Goal: Transaction & Acquisition: Purchase product/service

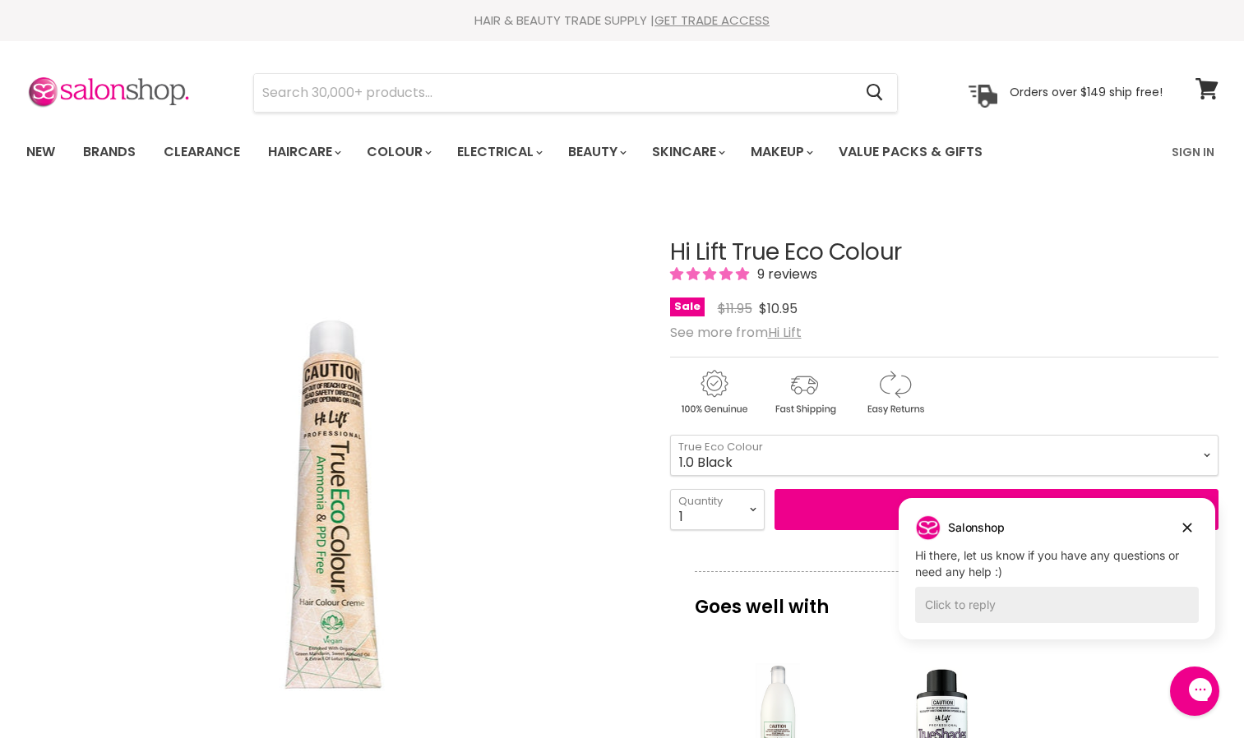
click at [1069, 401] on div "Main content" at bounding box center [944, 389] width 548 height 64
click at [1204, 455] on select "1.0 Black 3.0 Dark Brown 4.0 Brown 4.00 Intense Brown 4.22 Intense Violet Bloom…" at bounding box center [944, 455] width 548 height 41
click at [670, 435] on select "1.0 Black 3.0 Dark Brown 4.0 Brown 4.00 Intense Brown 4.22 Intense Violet Bloom…" at bounding box center [944, 455] width 548 height 41
select select "3.0 Dark Brown"
click at [753, 505] on select "1 2 3 4 5 6 7 8 9 10+" at bounding box center [717, 509] width 95 height 41
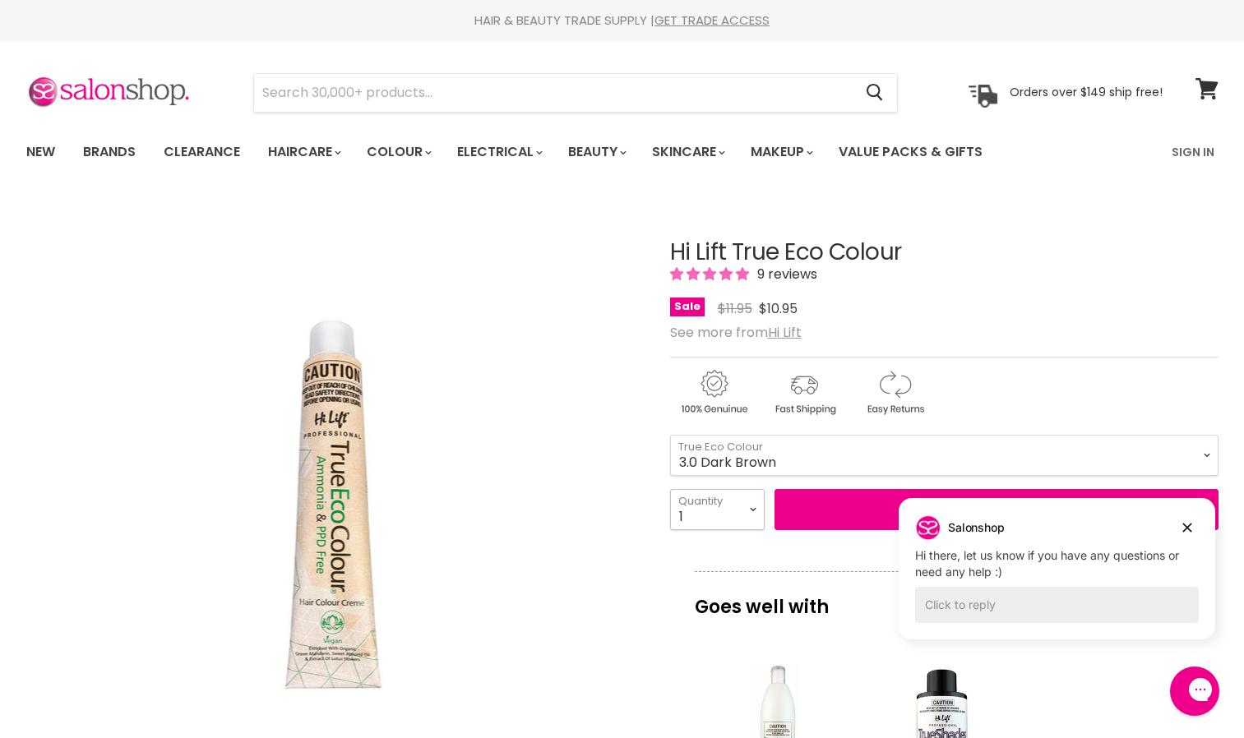
select select "3"
click at [670, 489] on select "1 2 3 4 5 6 7 8 9 10+" at bounding box center [717, 509] width 95 height 41
type input "3"
click at [1067, 336] on div "See more from Hi Lift" at bounding box center [944, 333] width 548 height 16
click at [857, 506] on button "Add to cart" at bounding box center [996, 509] width 444 height 41
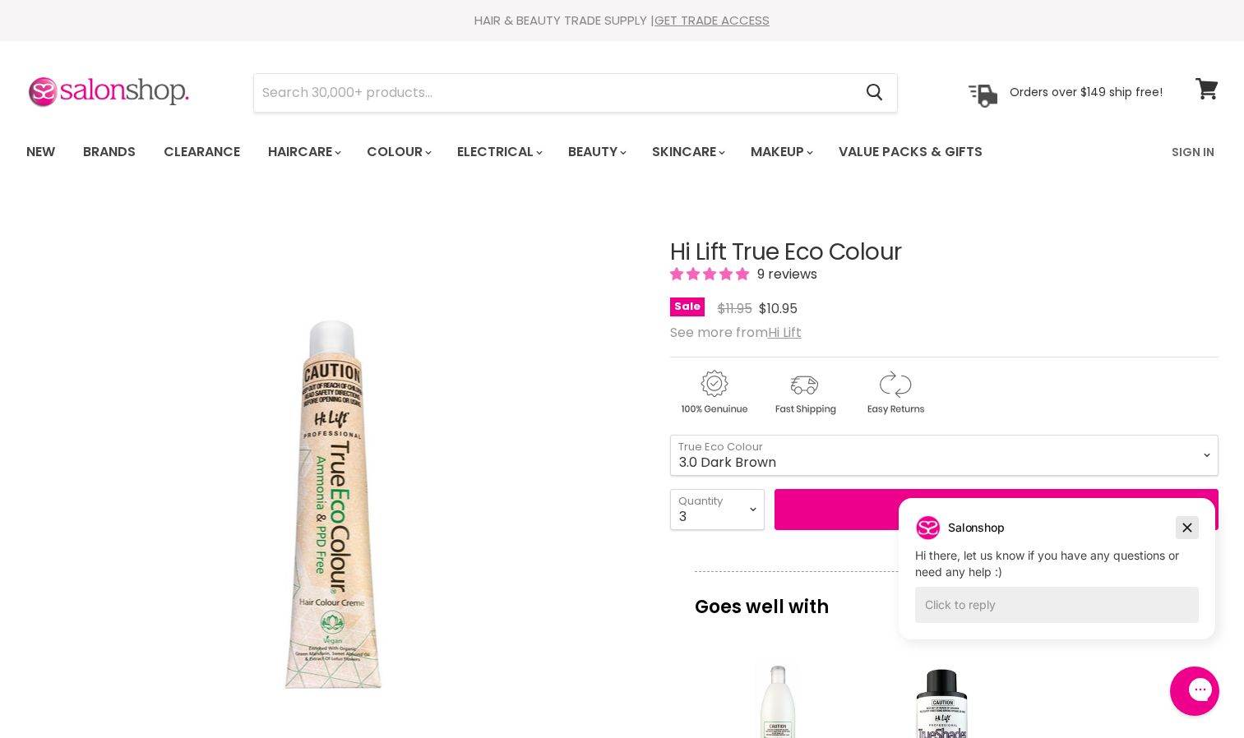
click at [1188, 531] on icon "Dismiss campaign" at bounding box center [1187, 528] width 16 height 20
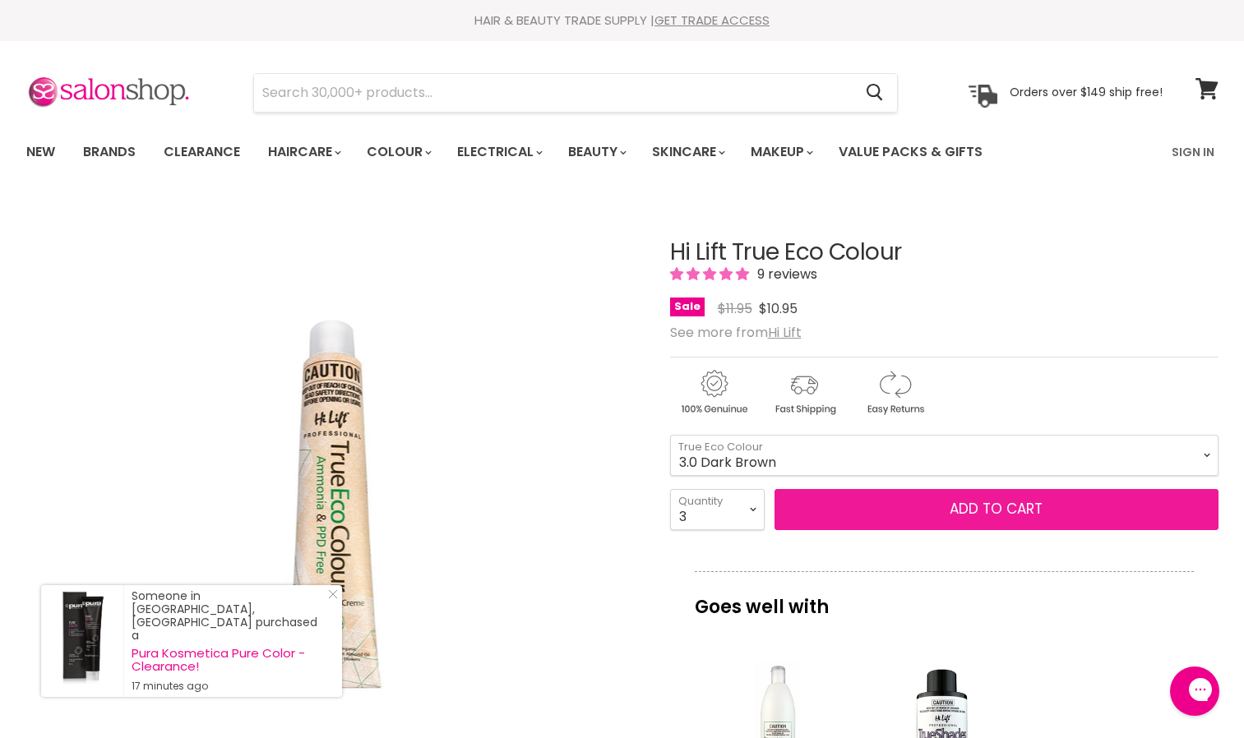
click at [984, 504] on button "Add to cart" at bounding box center [996, 509] width 444 height 41
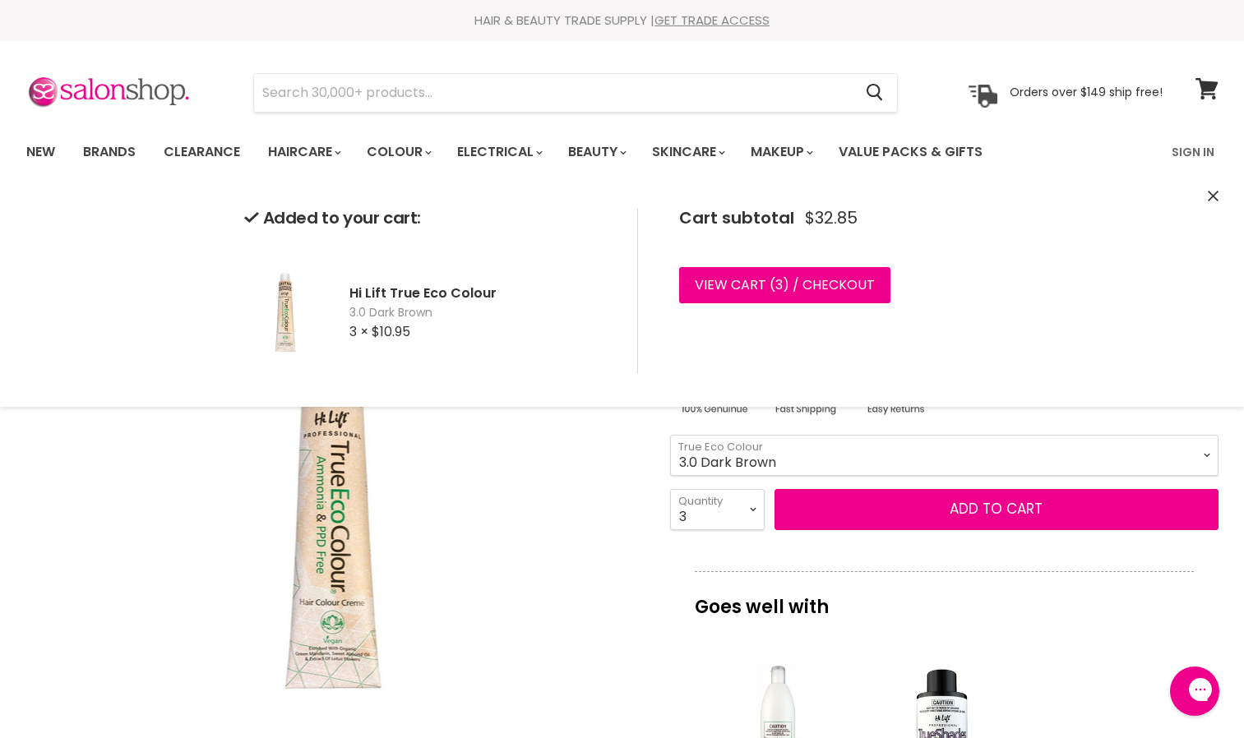
click at [1201, 455] on select "1.0 Black 3.0 Dark Brown 4.0 Brown 4.00 Intense Brown 4.22 Intense [PERSON_NAME…" at bounding box center [944, 455] width 548 height 41
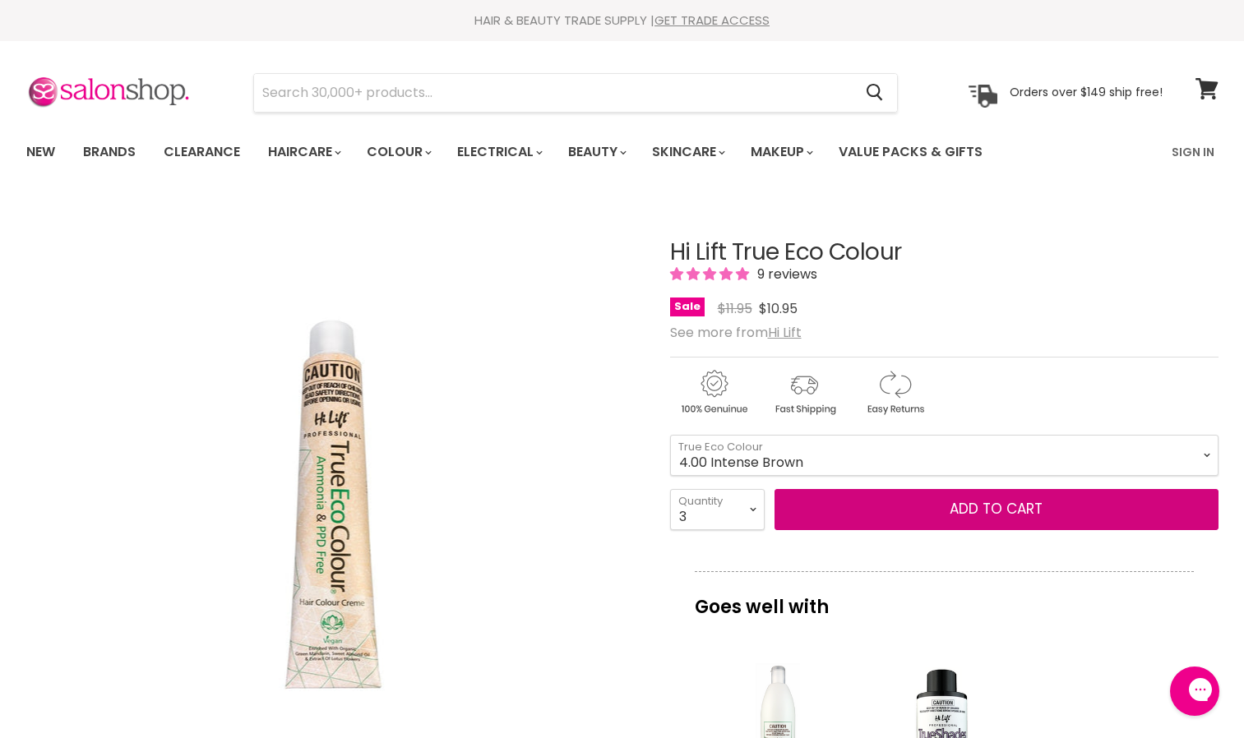
click at [670, 435] on select "1.0 Black 3.0 Dark Brown 4.0 Brown 4.00 Intense Brown 4.22 Intense [PERSON_NAME…" at bounding box center [944, 455] width 548 height 41
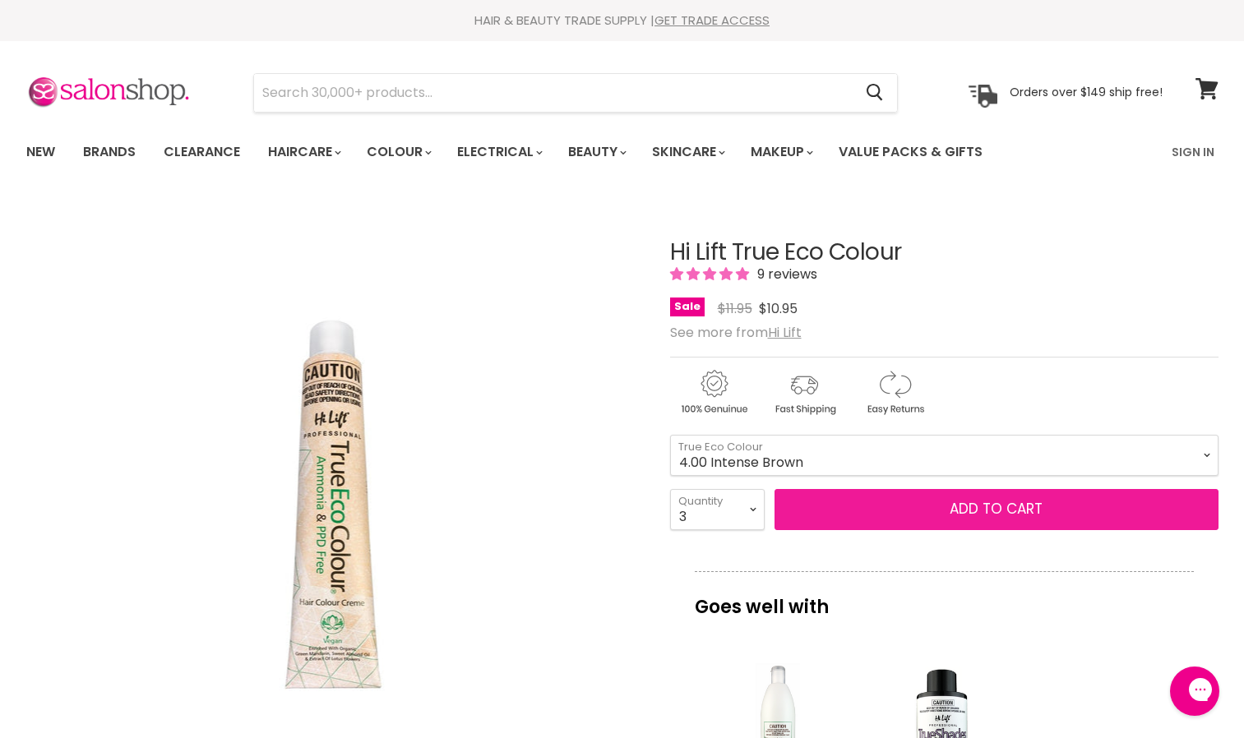
click at [857, 508] on button "Add to cart" at bounding box center [996, 509] width 444 height 41
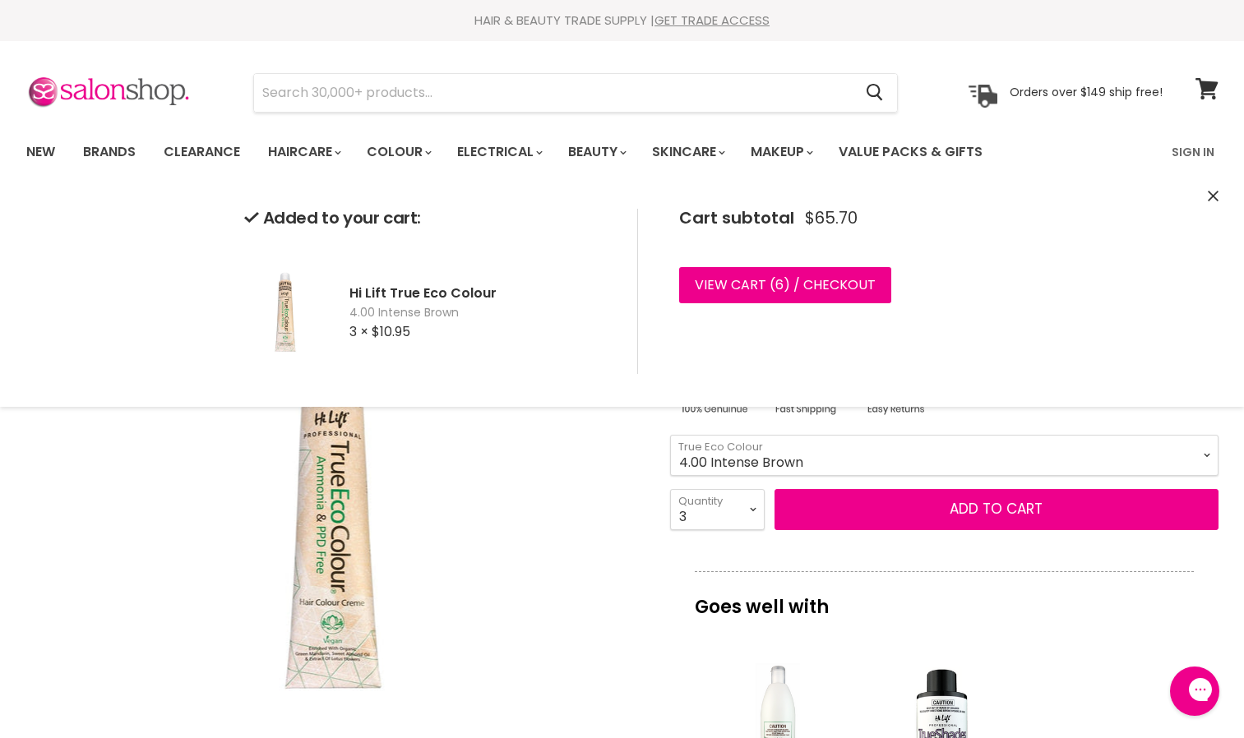
click at [1202, 459] on select "1.0 Black 3.0 Dark Brown 4.0 Brown 4.00 Intense Brown 4.22 Intense [PERSON_NAME…" at bounding box center [944, 455] width 548 height 41
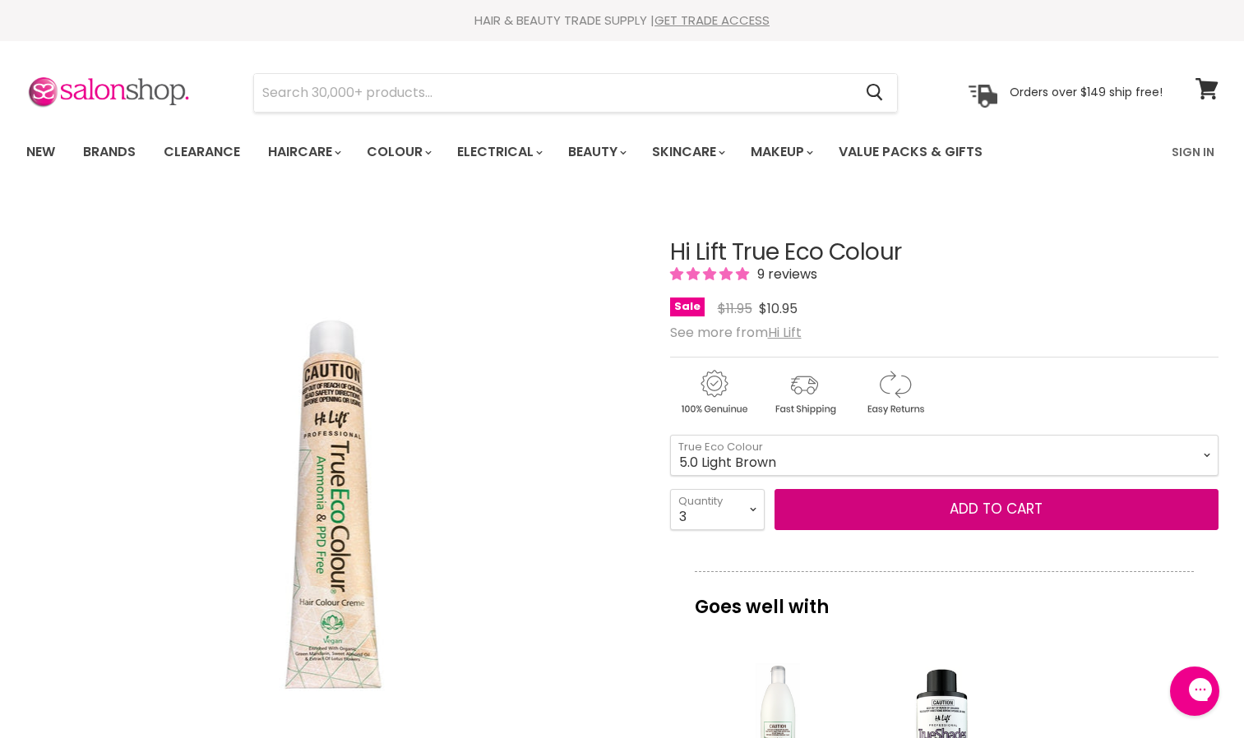
click at [670, 435] on select "1.0 Black 3.0 Dark Brown 4.0 Brown 4.00 Intense Brown 4.22 Intense [PERSON_NAME…" at bounding box center [944, 455] width 548 height 41
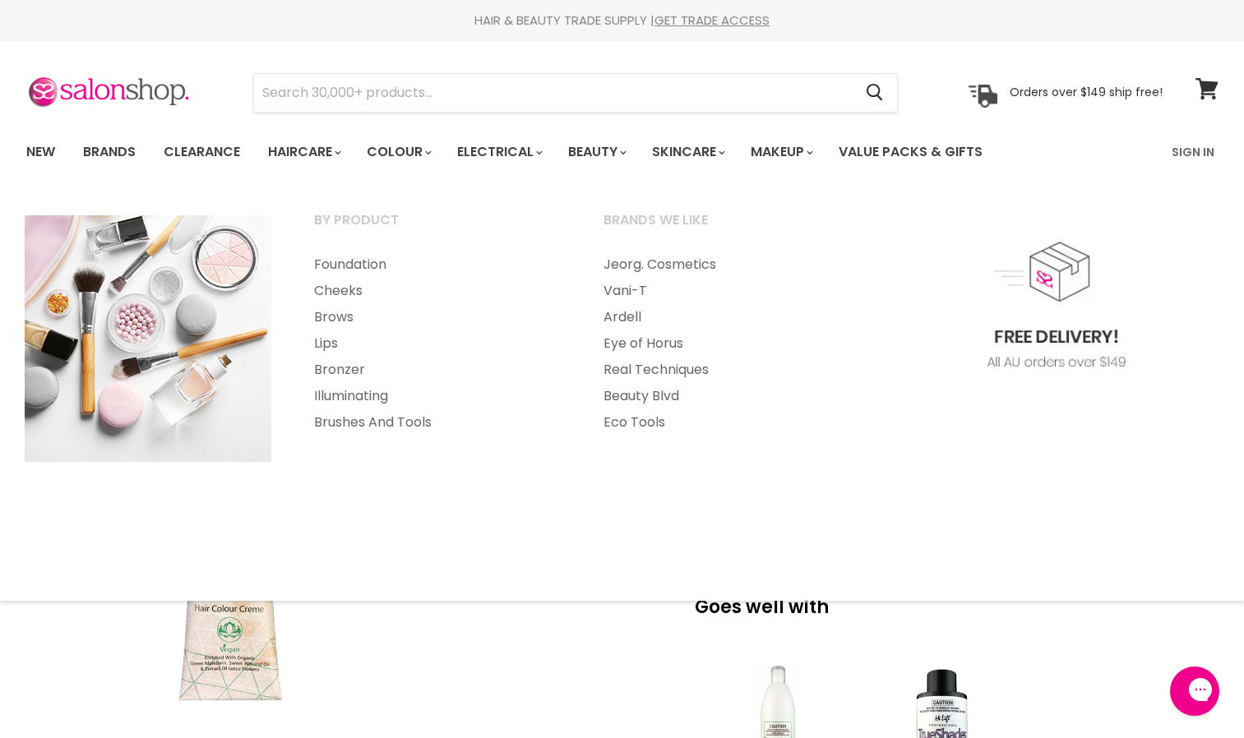
click at [526, 635] on div "Click or scroll to zoom Tap or pinch to zoom" at bounding box center [333, 506] width 614 height 614
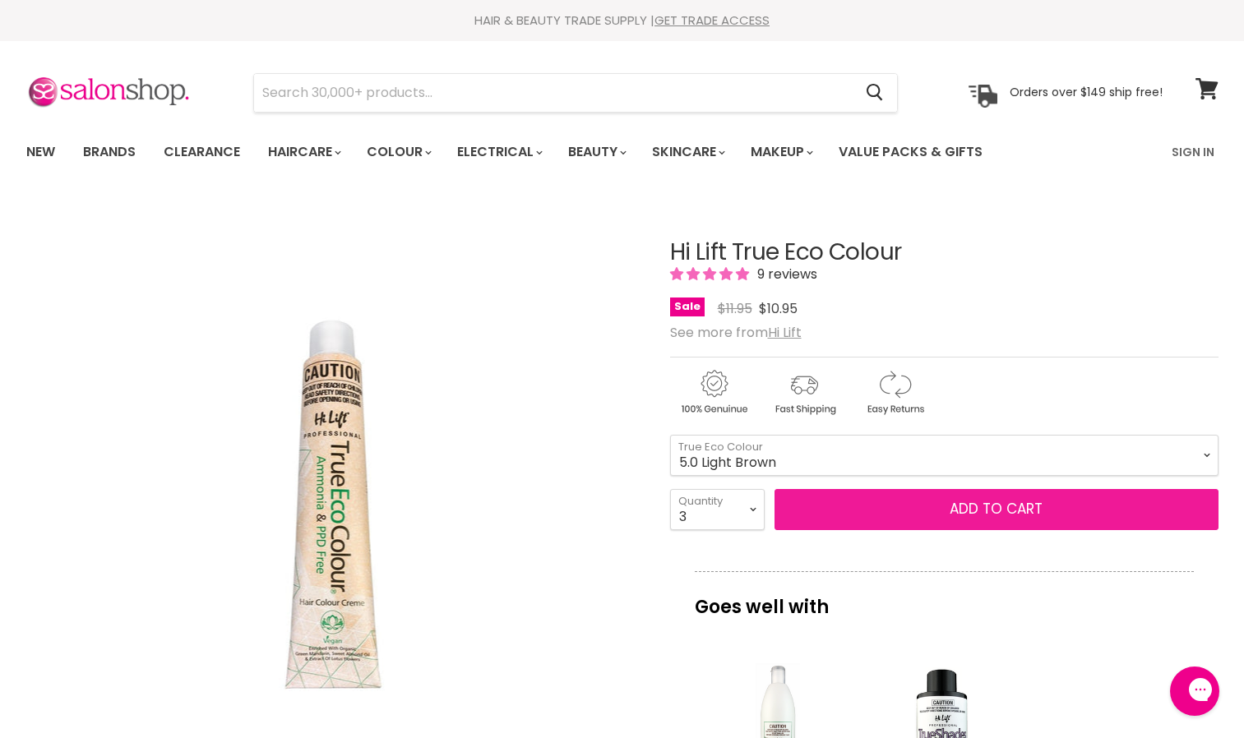
click at [888, 504] on button "Add to cart" at bounding box center [996, 509] width 444 height 41
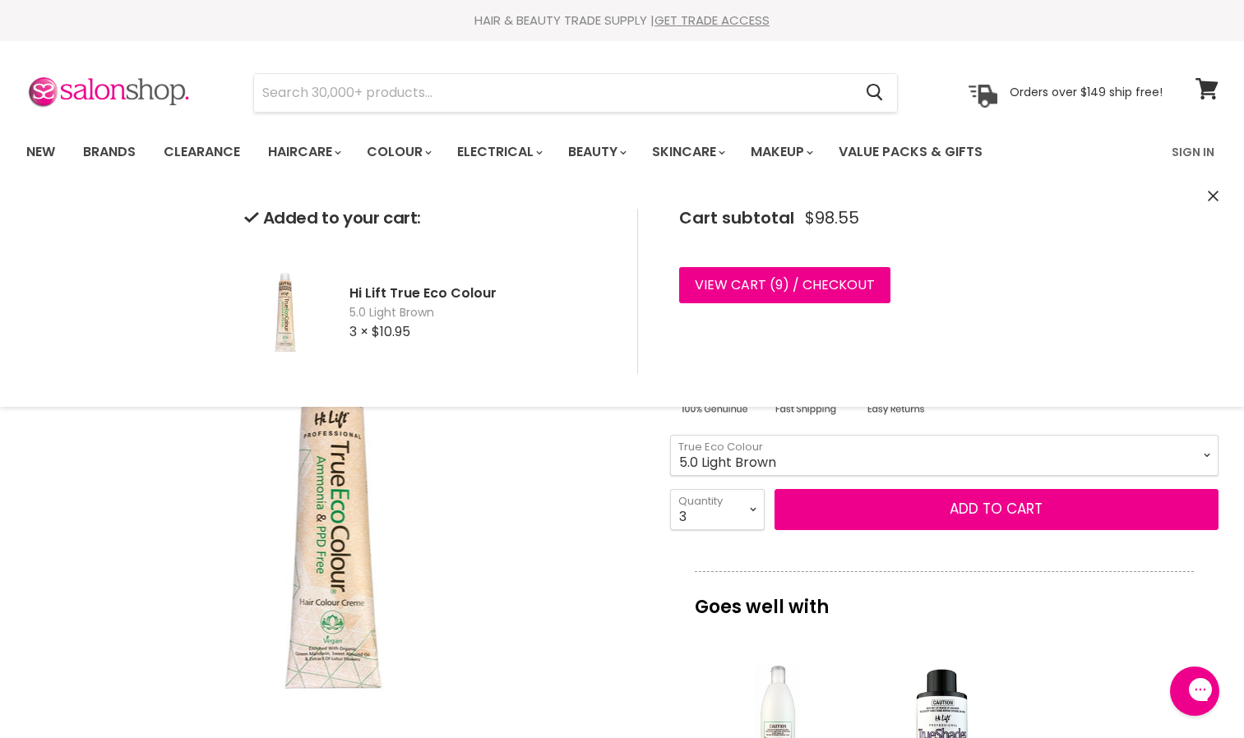
click at [1206, 450] on select "1.0 Black 3.0 Dark Brown 4.0 Brown 4.00 Intense Brown 4.22 Intense [PERSON_NAME…" at bounding box center [944, 455] width 548 height 41
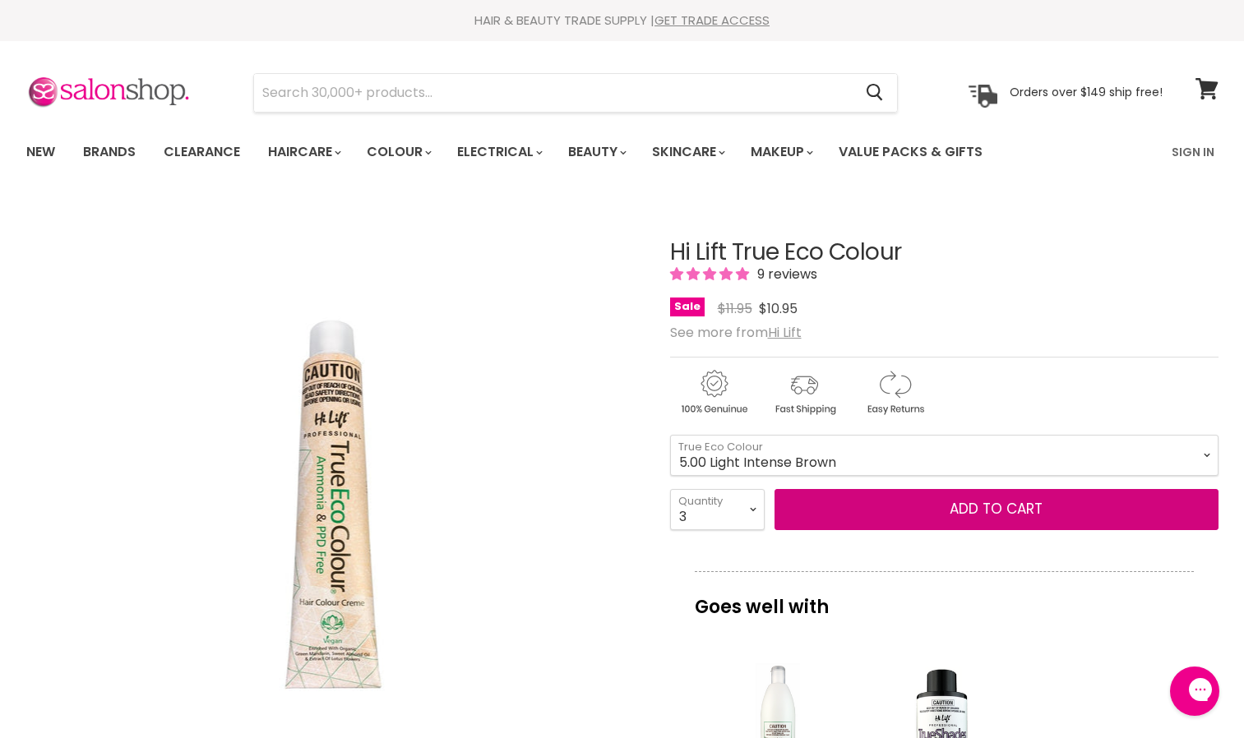
click at [670, 435] on select "1.0 Black 3.0 Dark Brown 4.0 Brown 4.00 Intense Brown 4.22 Intense [PERSON_NAME…" at bounding box center [944, 455] width 548 height 41
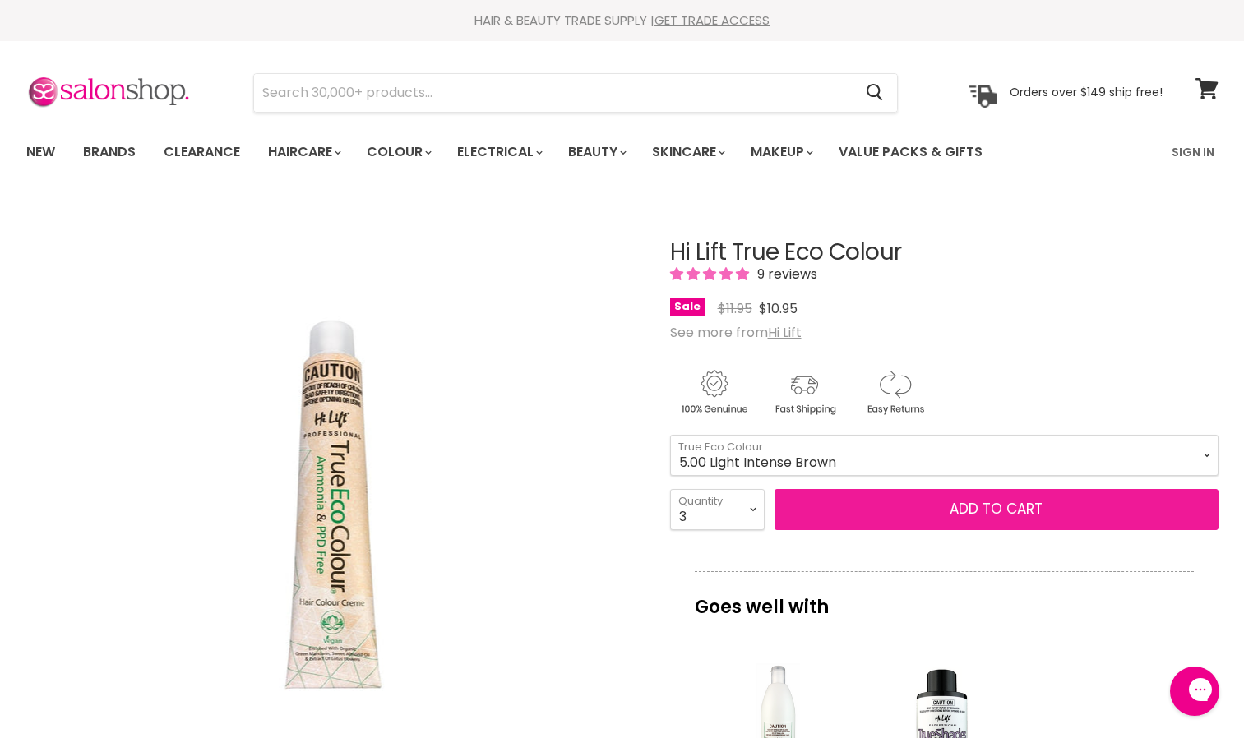
click at [874, 505] on button "Add to cart" at bounding box center [996, 509] width 444 height 41
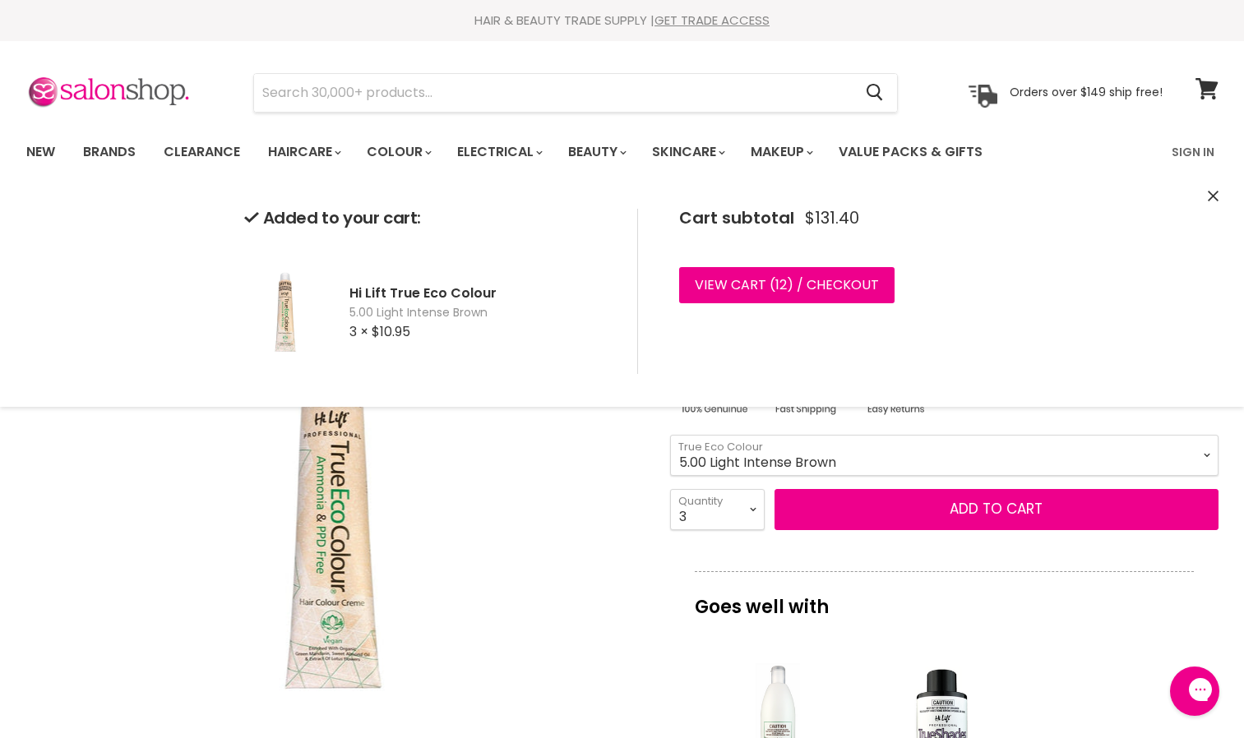
click at [1212, 452] on select "1.0 Black 3.0 Dark Brown 4.0 Brown 4.00 Intense Brown 4.22 Intense [PERSON_NAME…" at bounding box center [944, 455] width 548 height 41
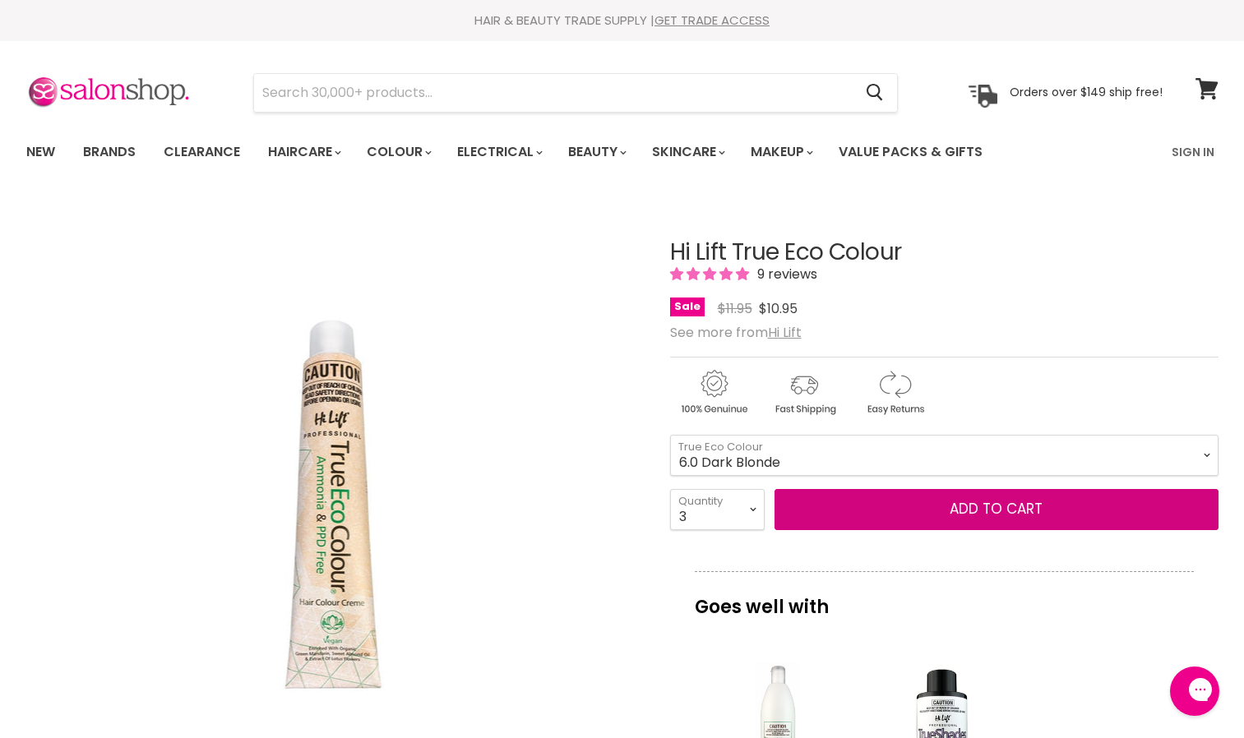
click at [670, 435] on select "1.0 Black 3.0 Dark Brown 4.0 Brown 4.00 Intense Brown 4.22 Intense [PERSON_NAME…" at bounding box center [944, 455] width 548 height 41
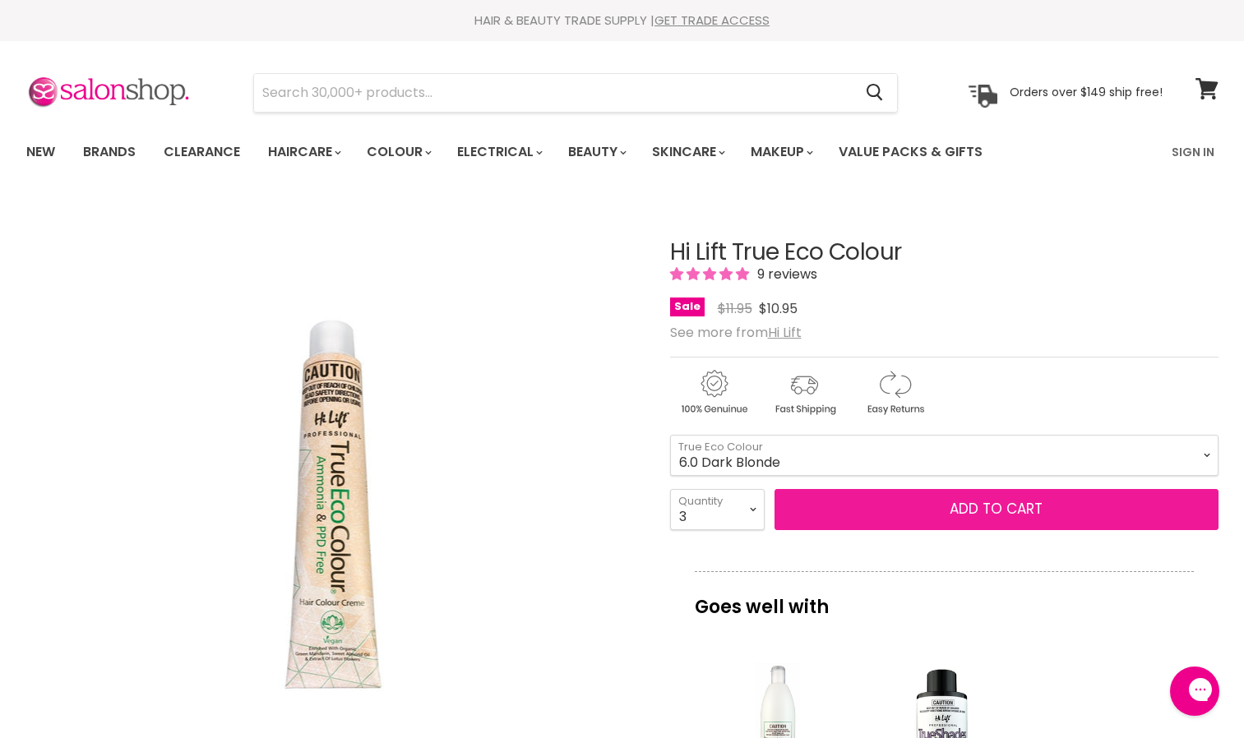
click at [904, 510] on button "Add to cart" at bounding box center [996, 509] width 444 height 41
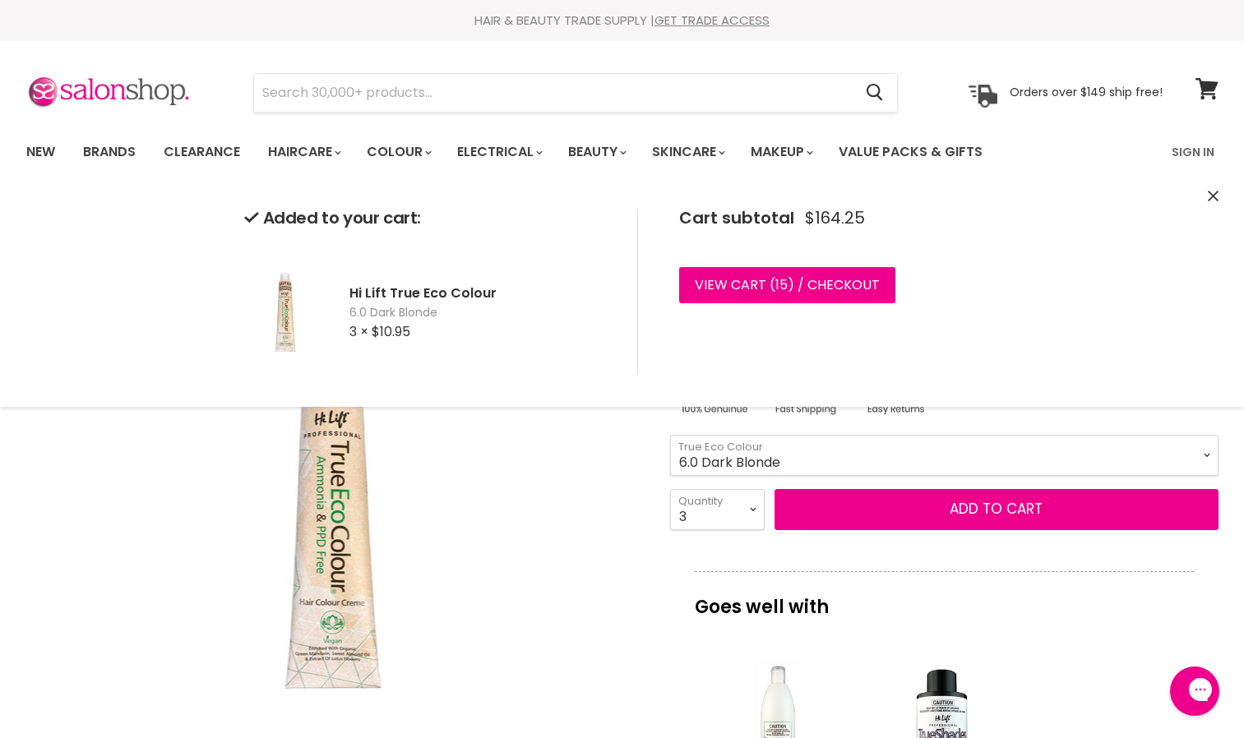
click at [1210, 452] on select "1.0 Black 3.0 Dark Brown 4.0 Brown 4.00 Intense Brown 4.22 Intense [PERSON_NAME…" at bounding box center [944, 455] width 548 height 41
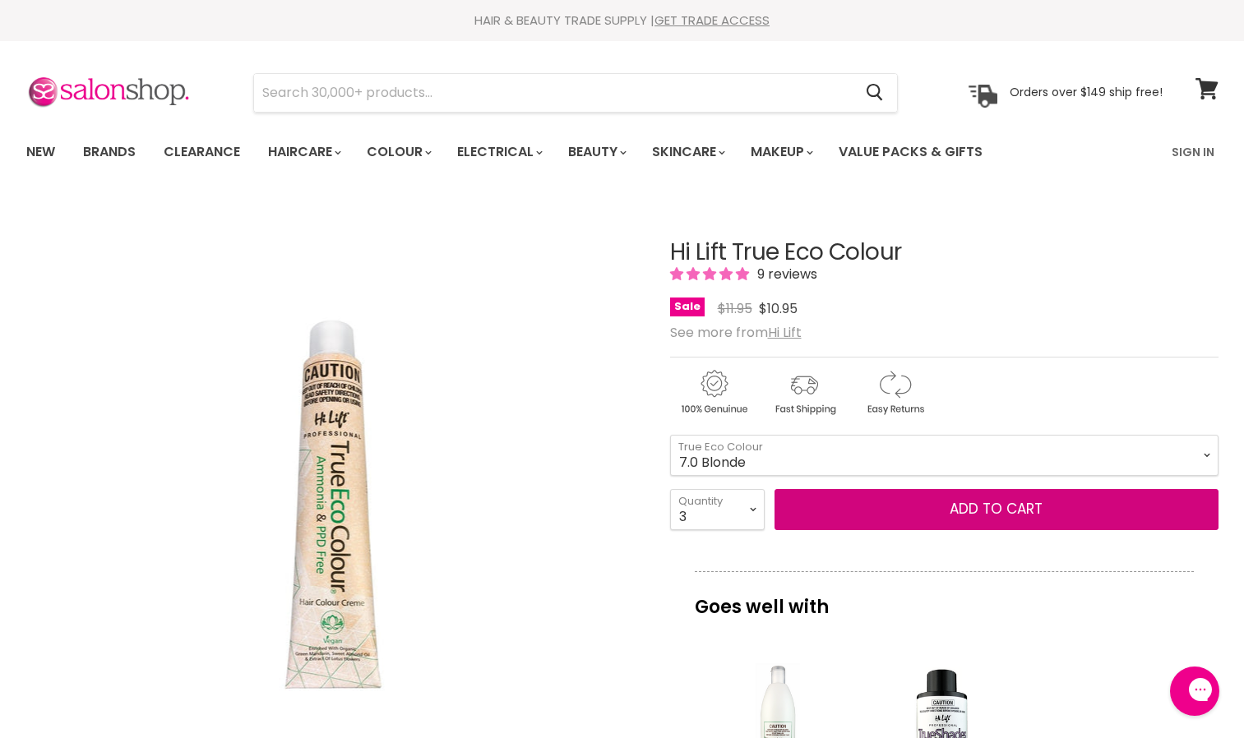
click at [670, 435] on select "1.0 Black 3.0 Dark Brown 4.0 Brown 4.00 Intense Brown 4.22 Intense [PERSON_NAME…" at bounding box center [944, 455] width 548 height 41
select select "7.0 Blonde"
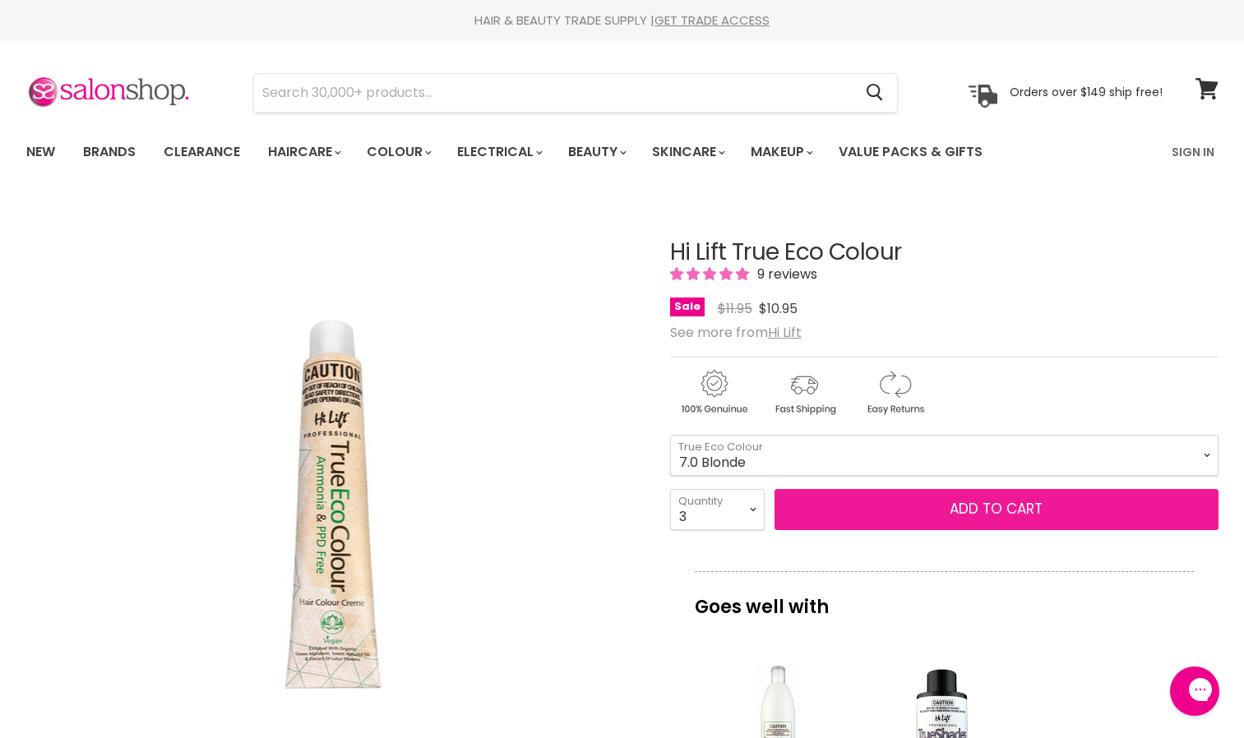
click at [925, 502] on button "Add to cart" at bounding box center [996, 509] width 444 height 41
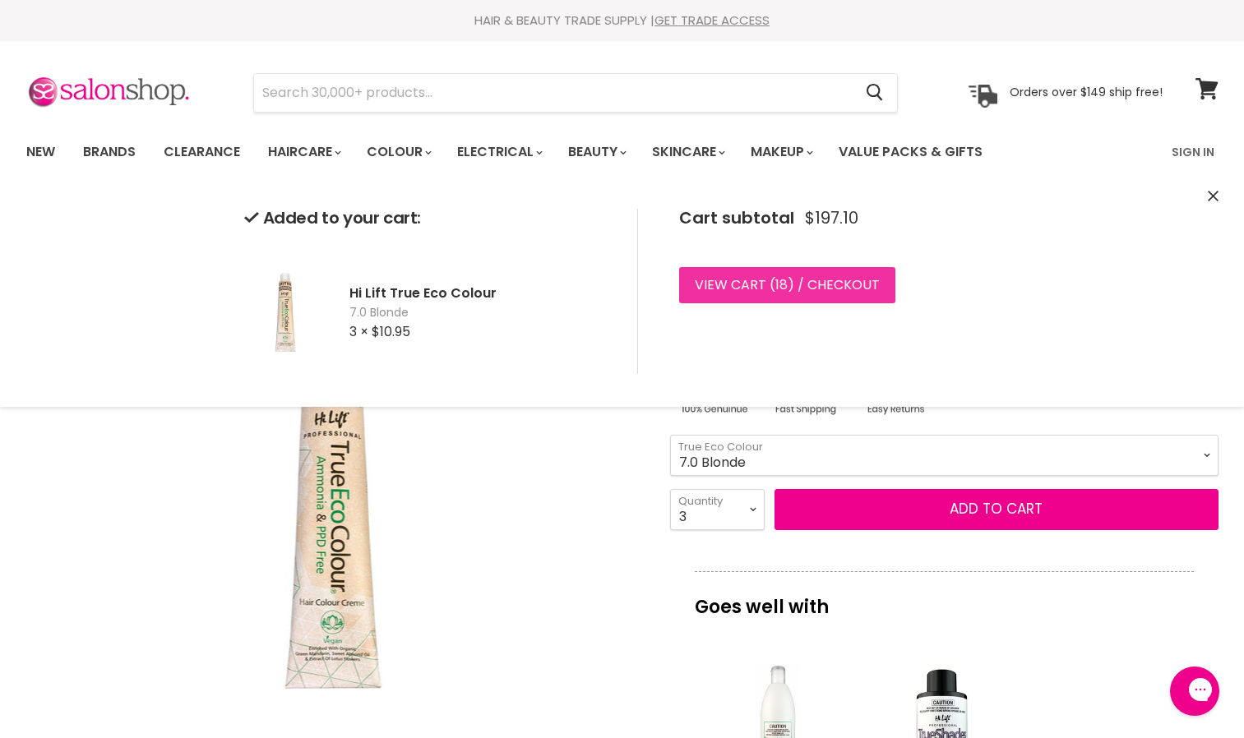
click at [815, 290] on link "View cart ( 18 ) / Checkout" at bounding box center [787, 285] width 216 height 36
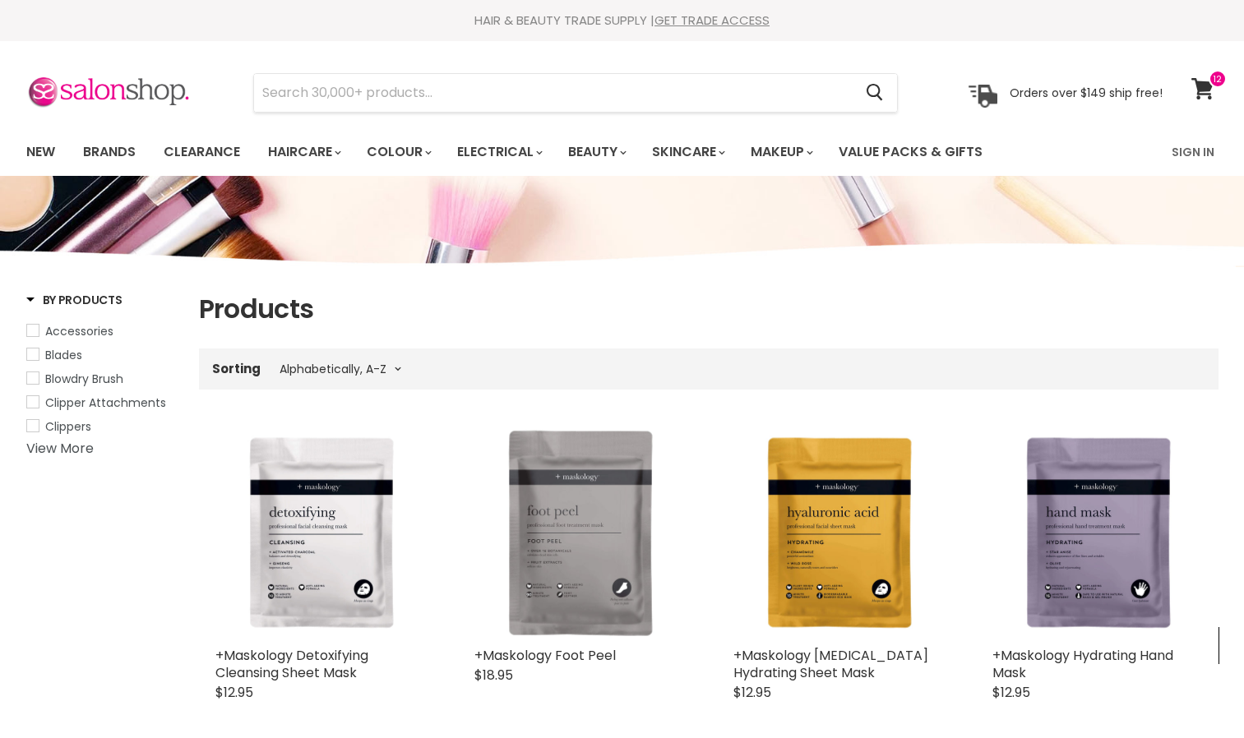
select select "title-ascending"
click at [525, 90] on input "Search" at bounding box center [553, 93] width 599 height 38
type input "eco"
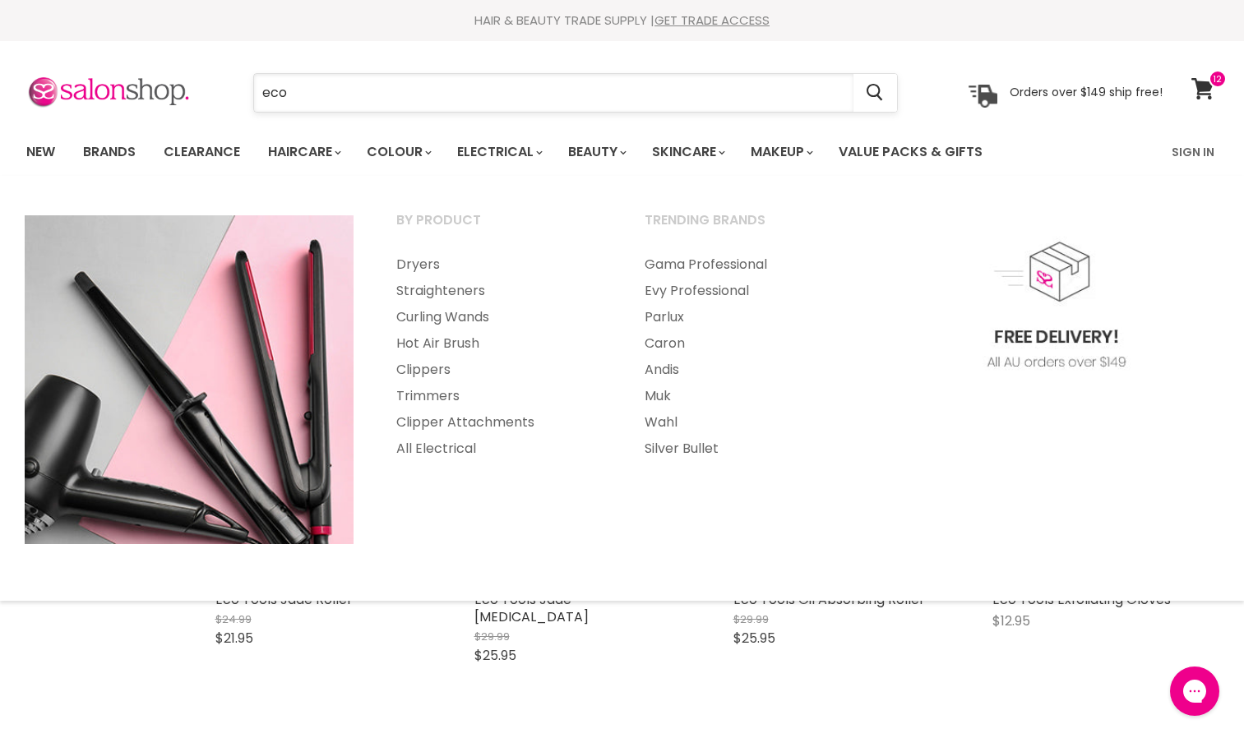
click at [429, 91] on input "eco" at bounding box center [553, 93] width 599 height 38
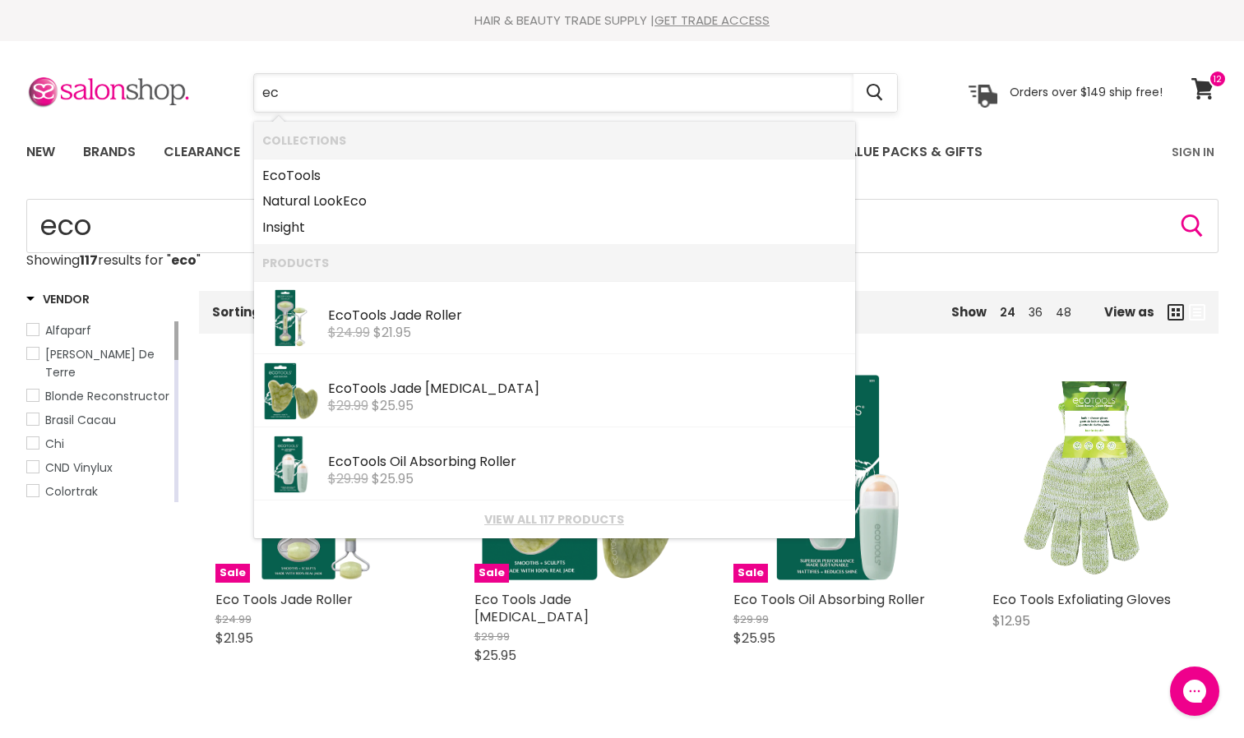
type input "e"
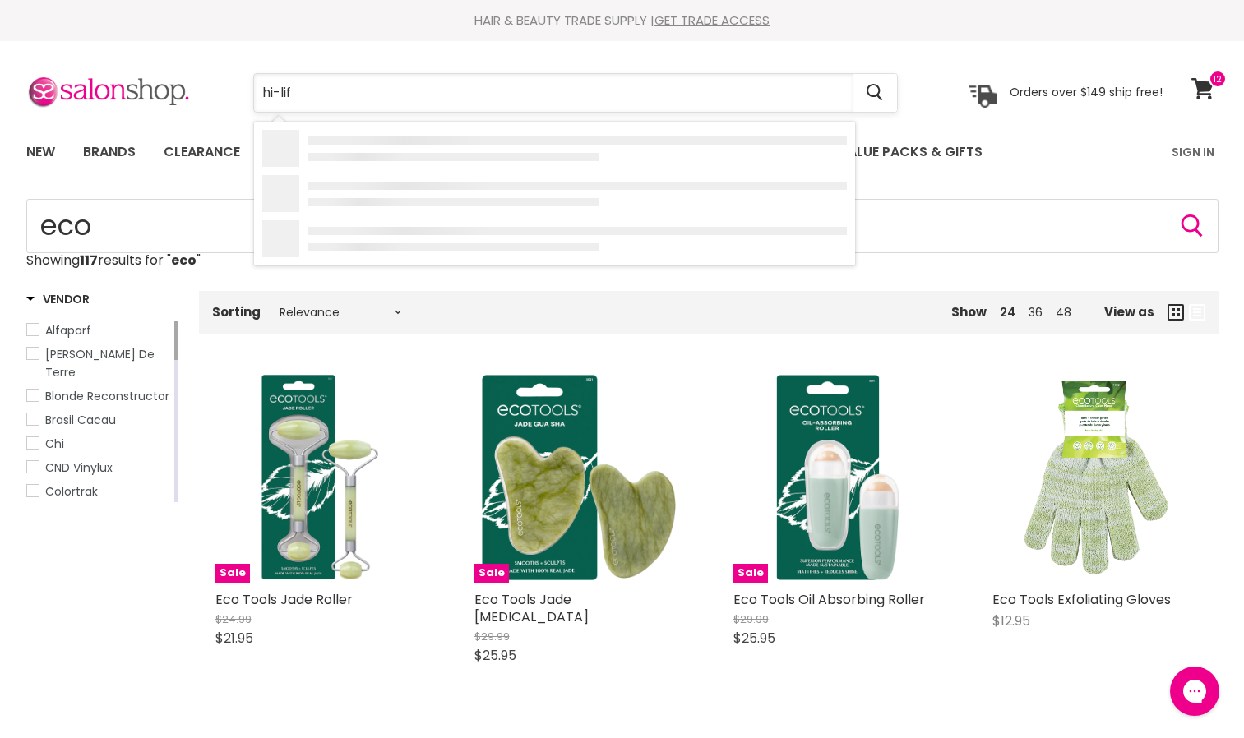
type input "hi-lift"
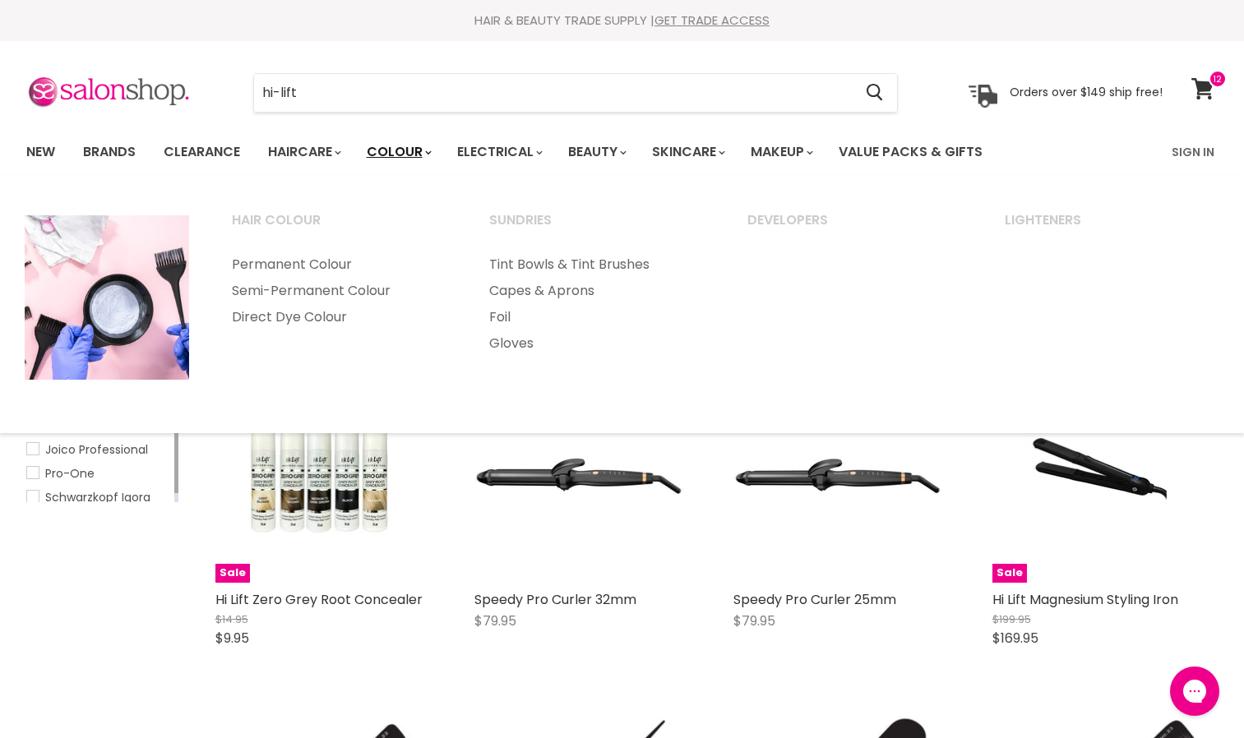
click at [441, 155] on link "Colour" at bounding box center [397, 152] width 87 height 35
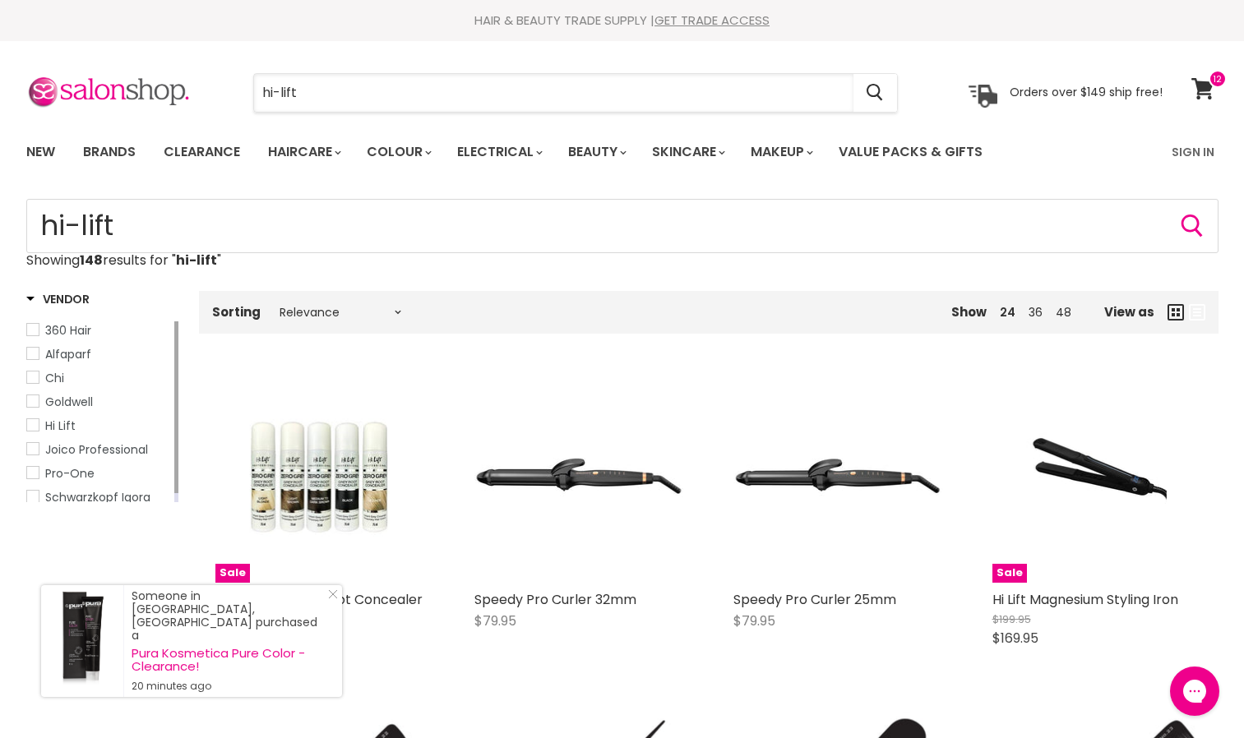
drag, startPoint x: 424, startPoint y: 87, endPoint x: 204, endPoint y: 79, distance: 220.4
click at [204, 79] on div "hi-lift Cancel Orders over $149 ship free!" at bounding box center [594, 93] width 1136 height 38
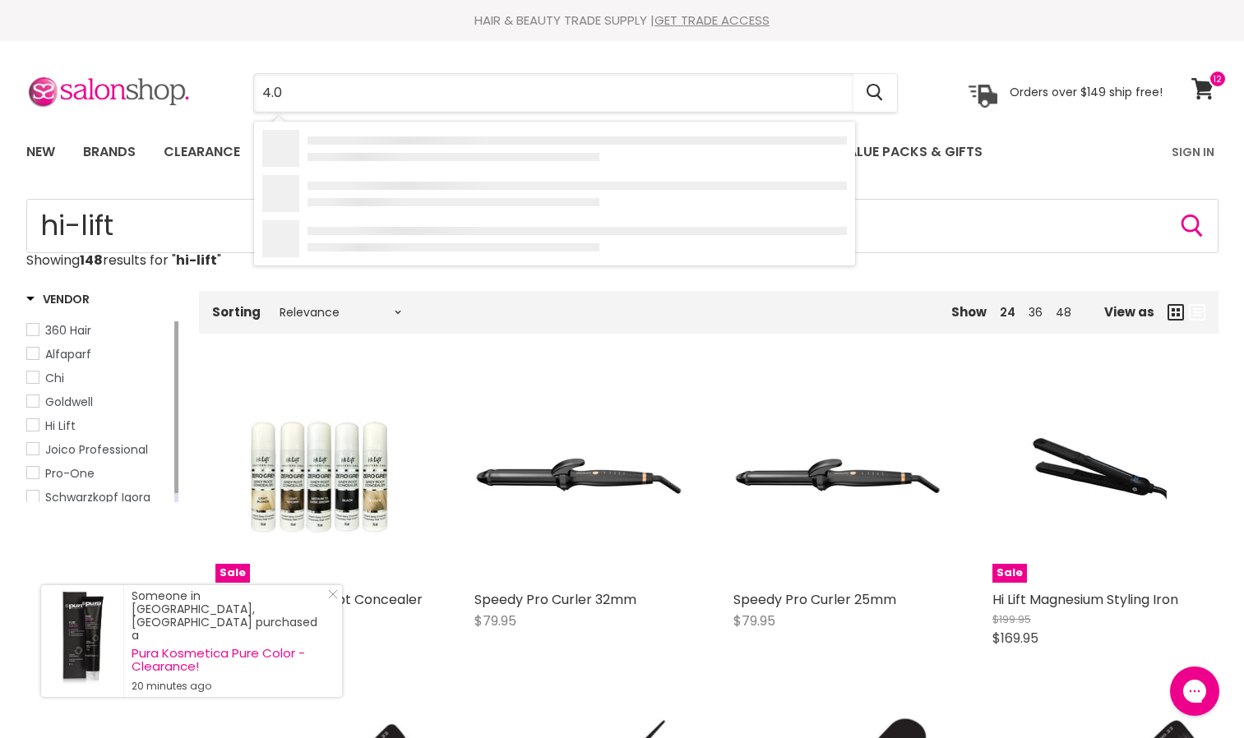
type input "4.00"
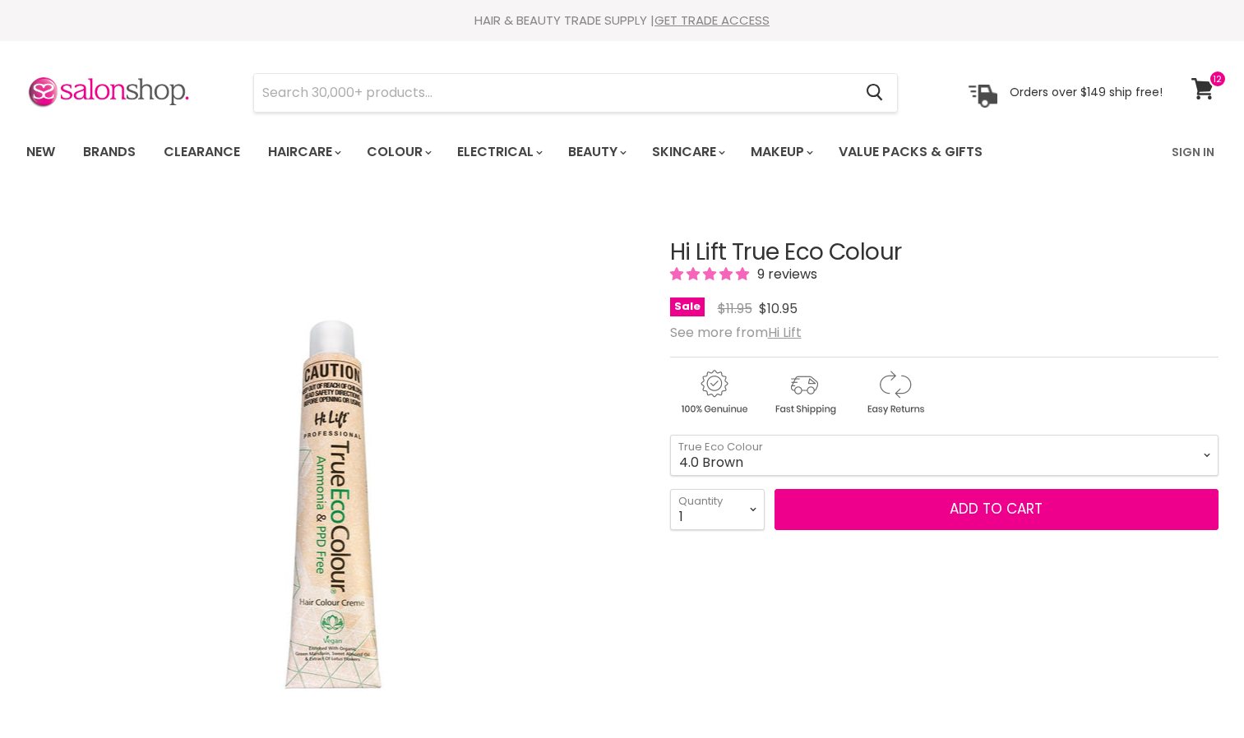
click at [670, 435] on select "1.0 Black 3.0 Dark Brown 4.0 Brown 4.00 Intense Brown 4.22 Intense [PERSON_NAME…" at bounding box center [944, 455] width 548 height 41
select select "4.0 Brown"
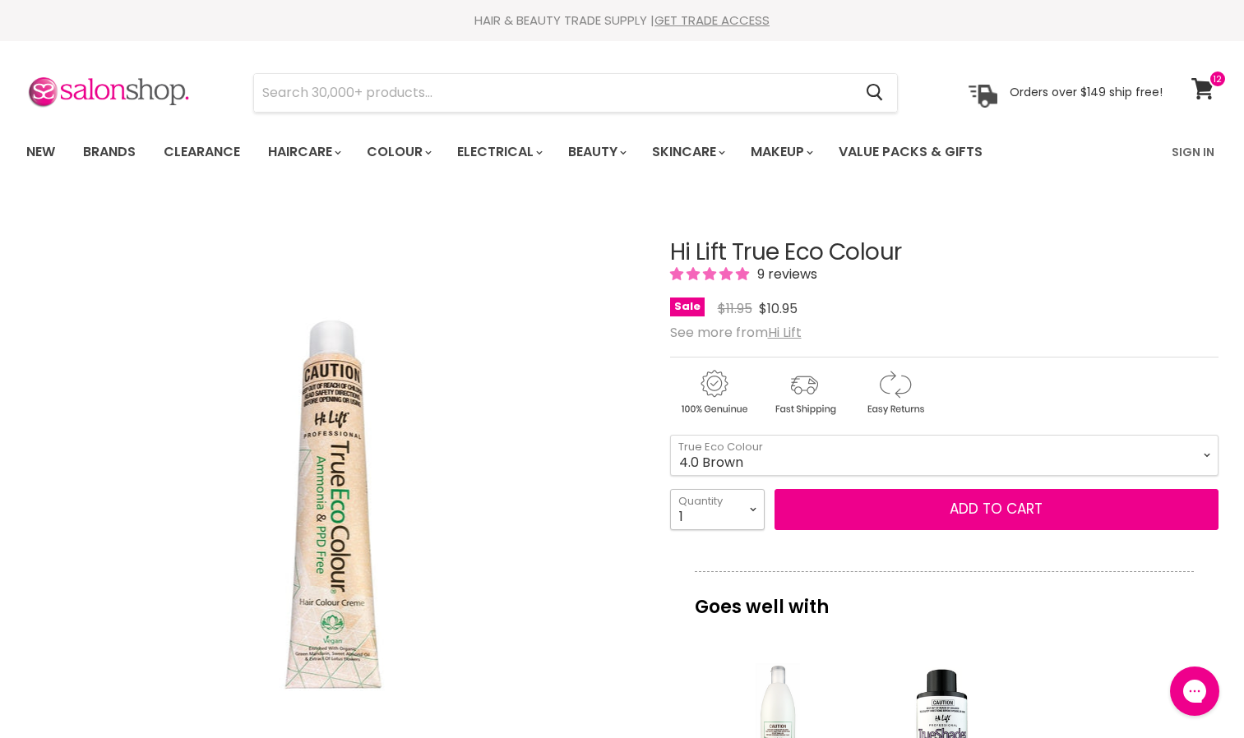
click at [748, 509] on select "1 2 3 4 5 6 7 8 9 10+" at bounding box center [717, 509] width 95 height 41
select select "3"
click at [670, 489] on select "1 2 3 4 5 6 7 8 9 10+" at bounding box center [717, 509] width 95 height 41
type input "3"
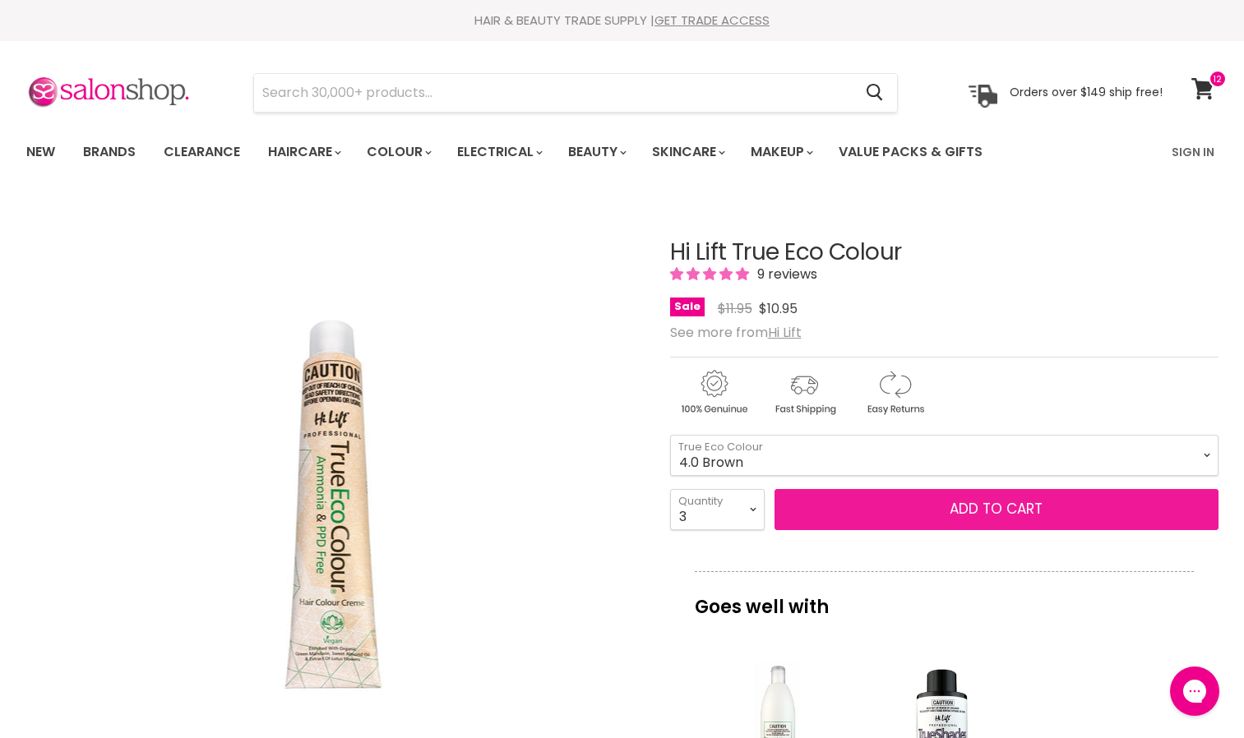
click at [835, 498] on button "Add to cart" at bounding box center [996, 509] width 444 height 41
click at [842, 510] on button "Add to cart" at bounding box center [996, 509] width 444 height 41
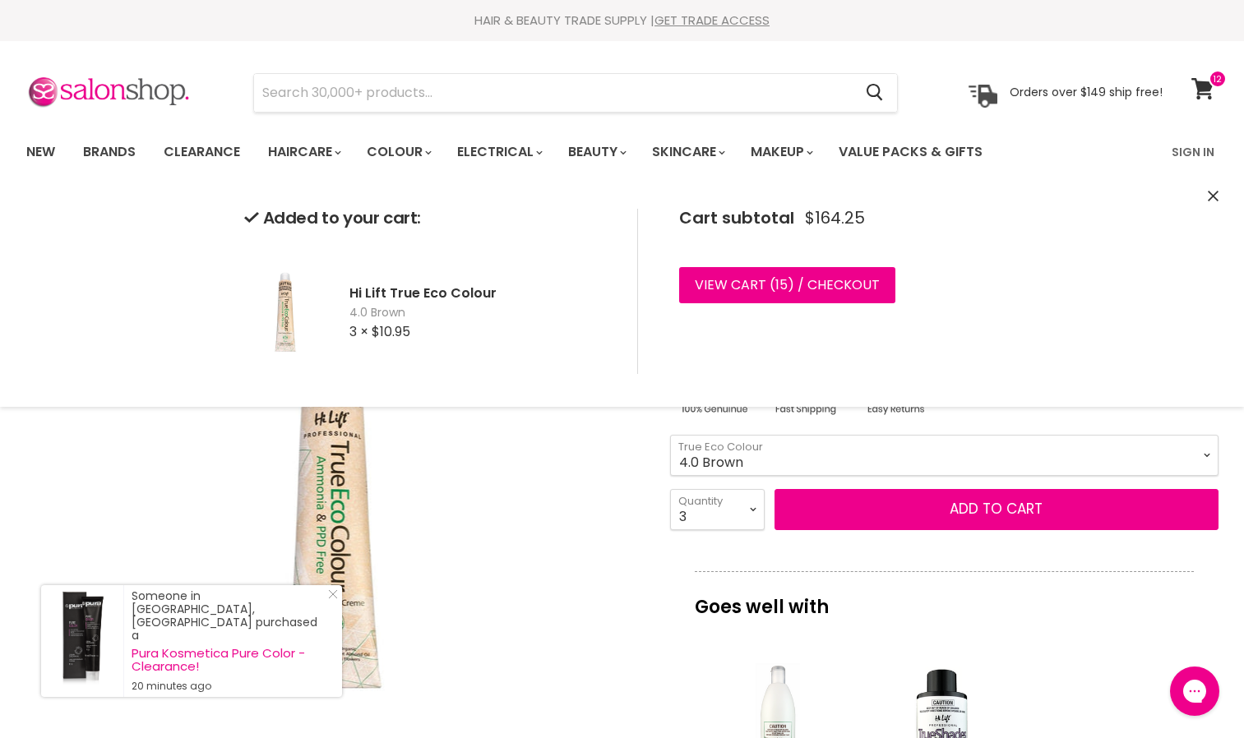
click at [1205, 462] on select "1.0 Black 3.0 Dark Brown 4.0 Brown 4.00 Intense Brown 4.22 Intense [PERSON_NAME…" at bounding box center [944, 455] width 548 height 41
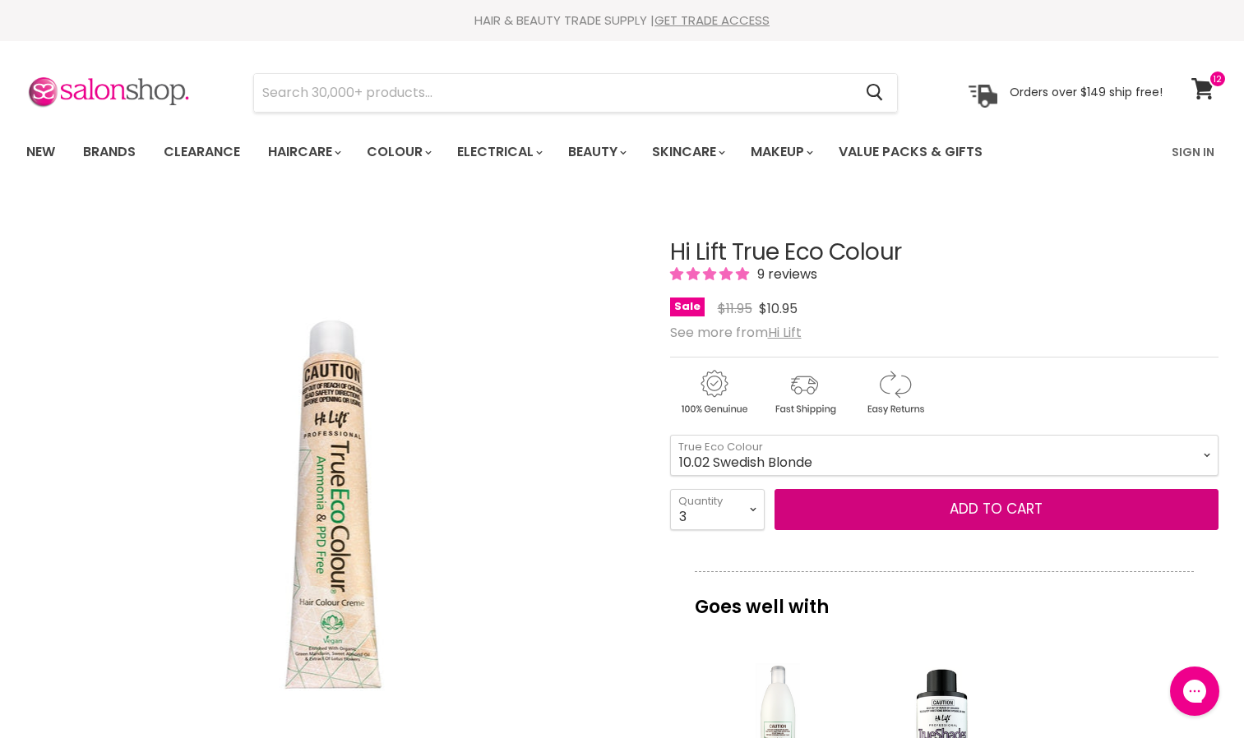
click at [670, 435] on select "1.0 Black 3.0 Dark Brown 4.0 Brown 4.00 Intense Brown 4.22 Intense [PERSON_NAME…" at bounding box center [944, 455] width 548 height 41
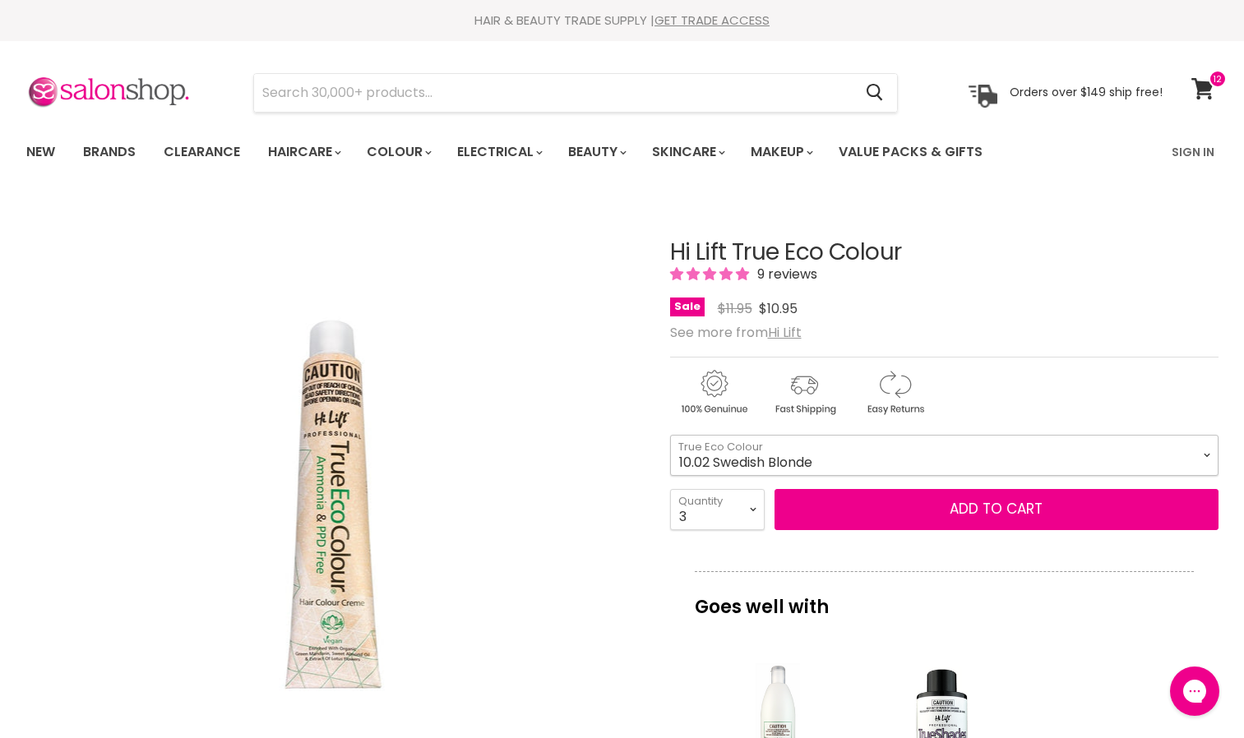
click at [1202, 450] on select "1.0 Black 3.0 Dark Brown 4.0 Brown 4.00 Intense Brown 4.22 Intense [PERSON_NAME…" at bounding box center [944, 455] width 548 height 41
click at [670, 435] on select "1.0 Black 3.0 Dark Brown 4.0 Brown 4.00 Intense Brown 4.22 Intense [PERSON_NAME…" at bounding box center [944, 455] width 548 height 41
select select "6.53 Bronze Metallic Brown"
click at [1208, 450] on select "1.0 Black 3.0 Dark Brown 4.0 Brown 4.00 Intense Brown 4.22 Intense [PERSON_NAME…" at bounding box center [944, 455] width 548 height 41
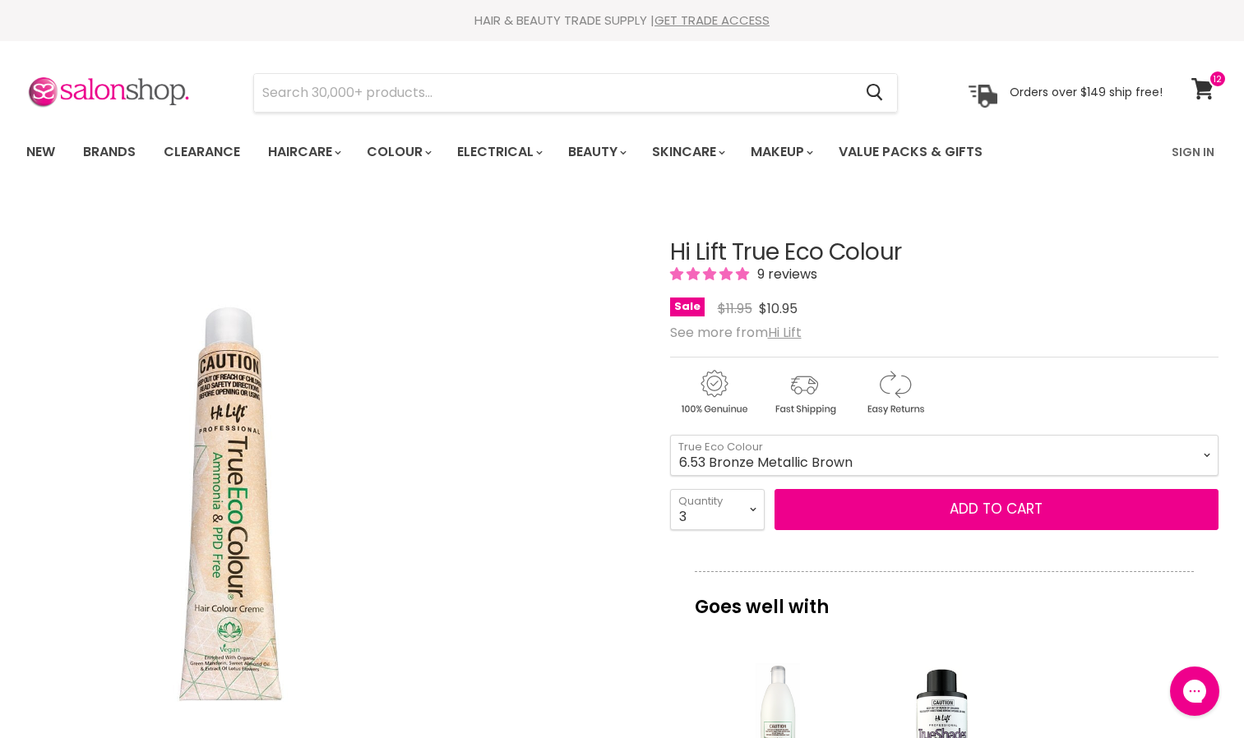
click at [127, 576] on img "Hi Lift True Eco Colour image. Click or Scroll to Zoom." at bounding box center [229, 505] width 409 height 614
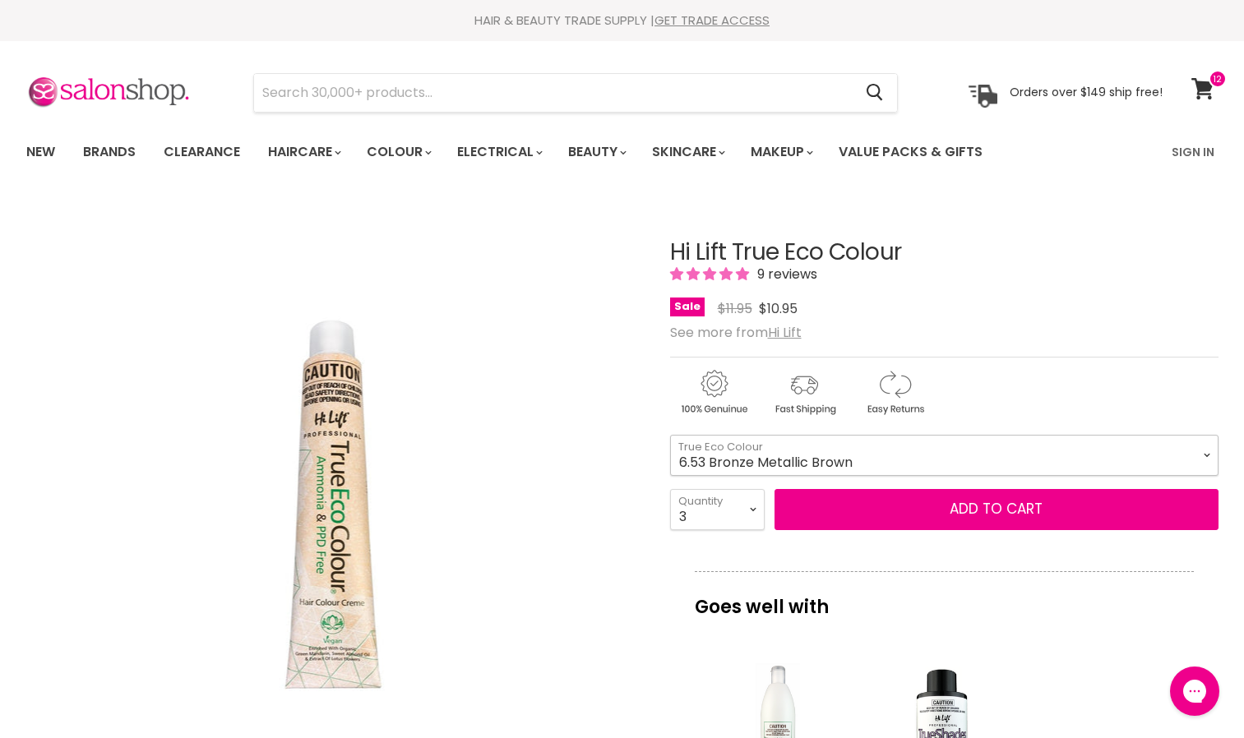
click at [708, 462] on select "1.0 Black 3.0 Dark Brown 4.0 Brown 4.00 Intense Brown 4.22 Intense [PERSON_NAME…" at bounding box center [944, 455] width 548 height 41
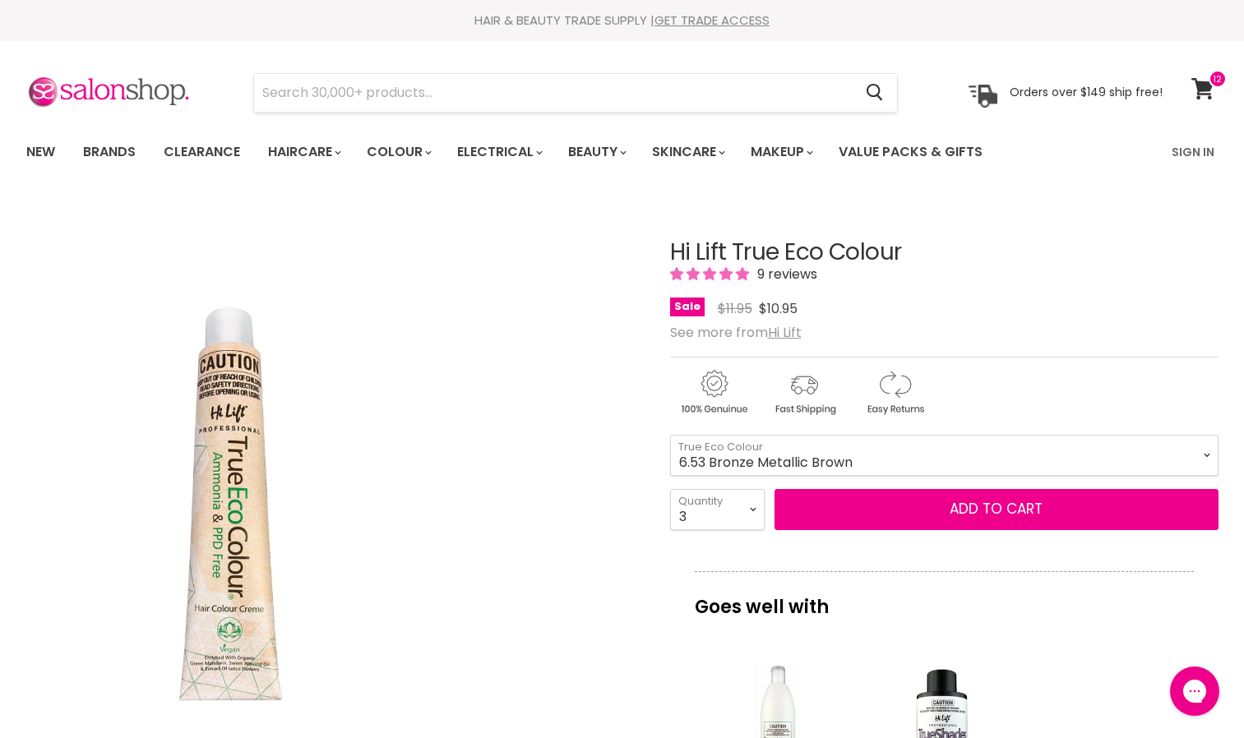
click at [611, 387] on div "Click or scroll to zoom Tap or pinch to zoom" at bounding box center [333, 506] width 614 height 614
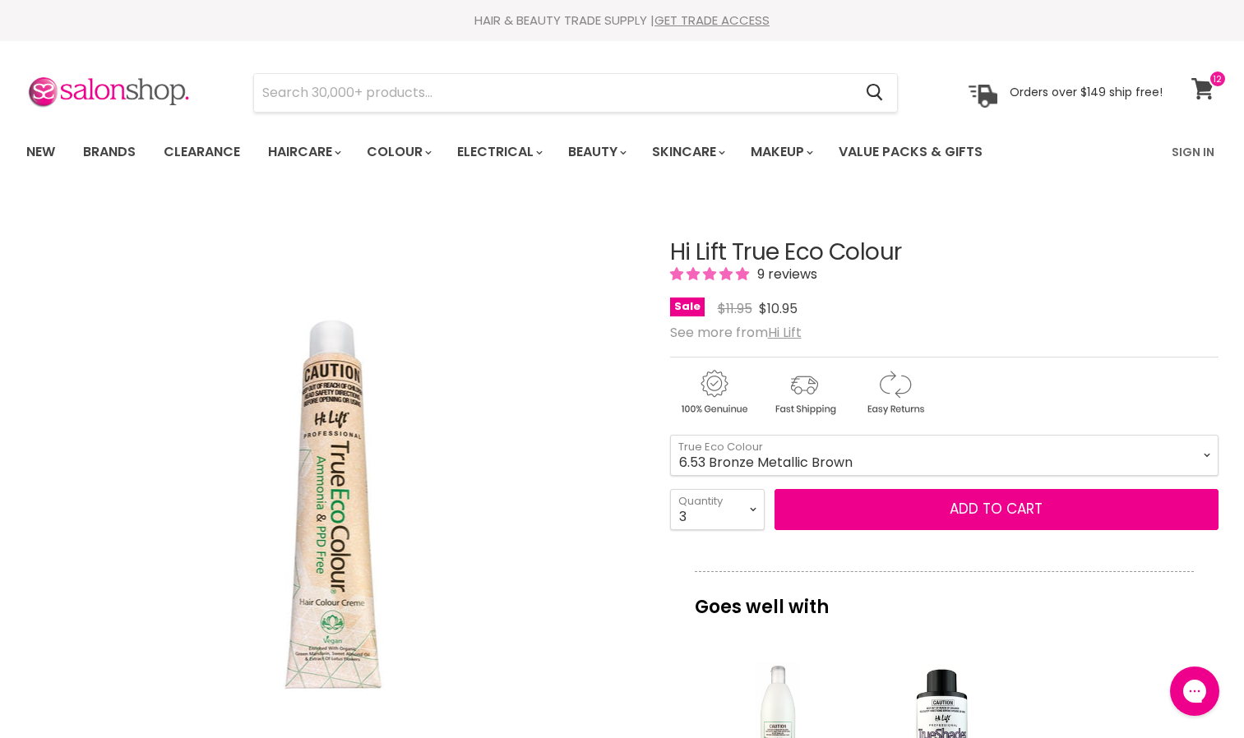
click at [1206, 92] on icon at bounding box center [1202, 88] width 23 height 21
